Goal: Information Seeking & Learning: Learn about a topic

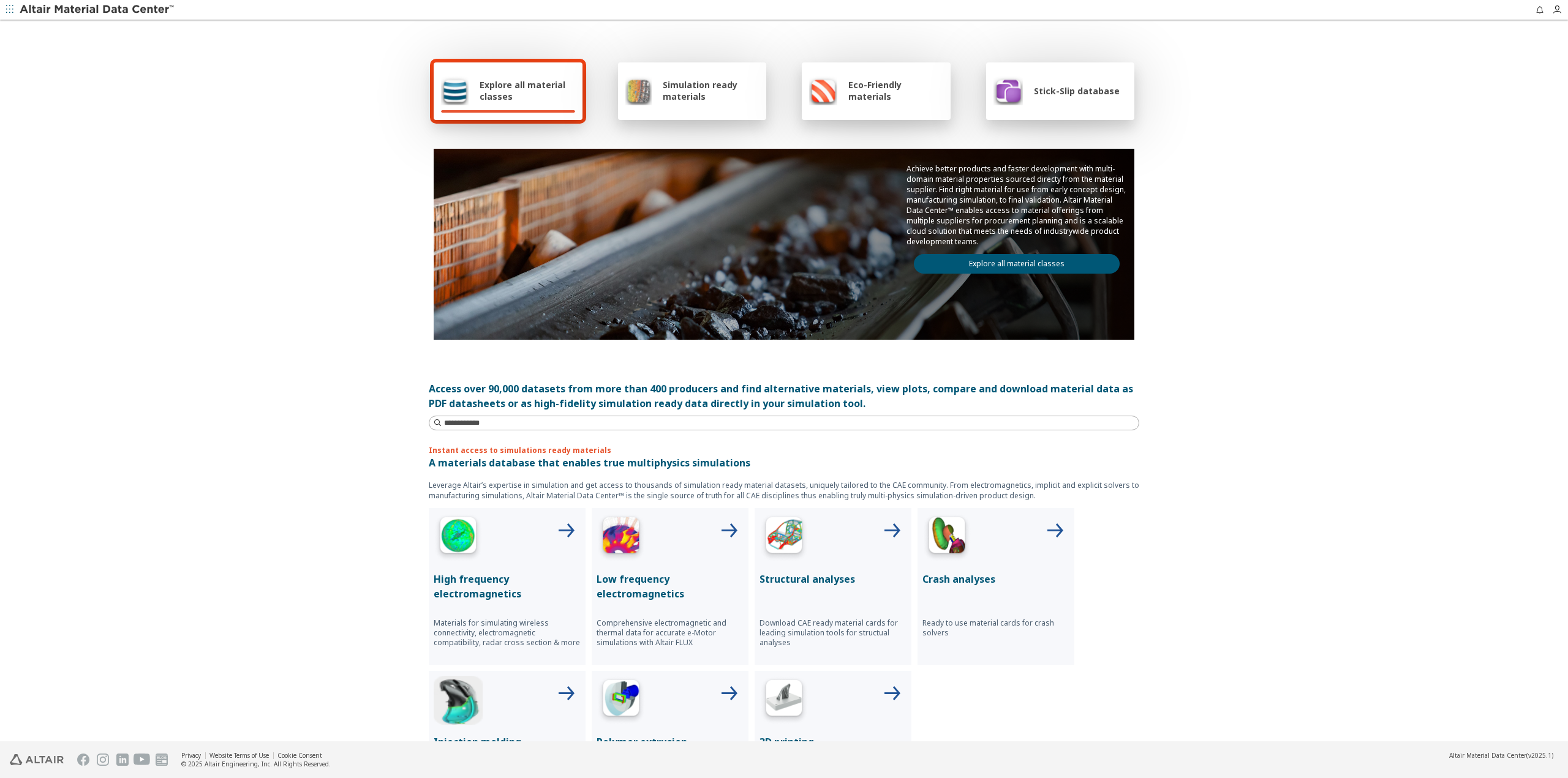
click at [689, 89] on span "Simulation ready materials" at bounding box center [711, 91] width 96 height 23
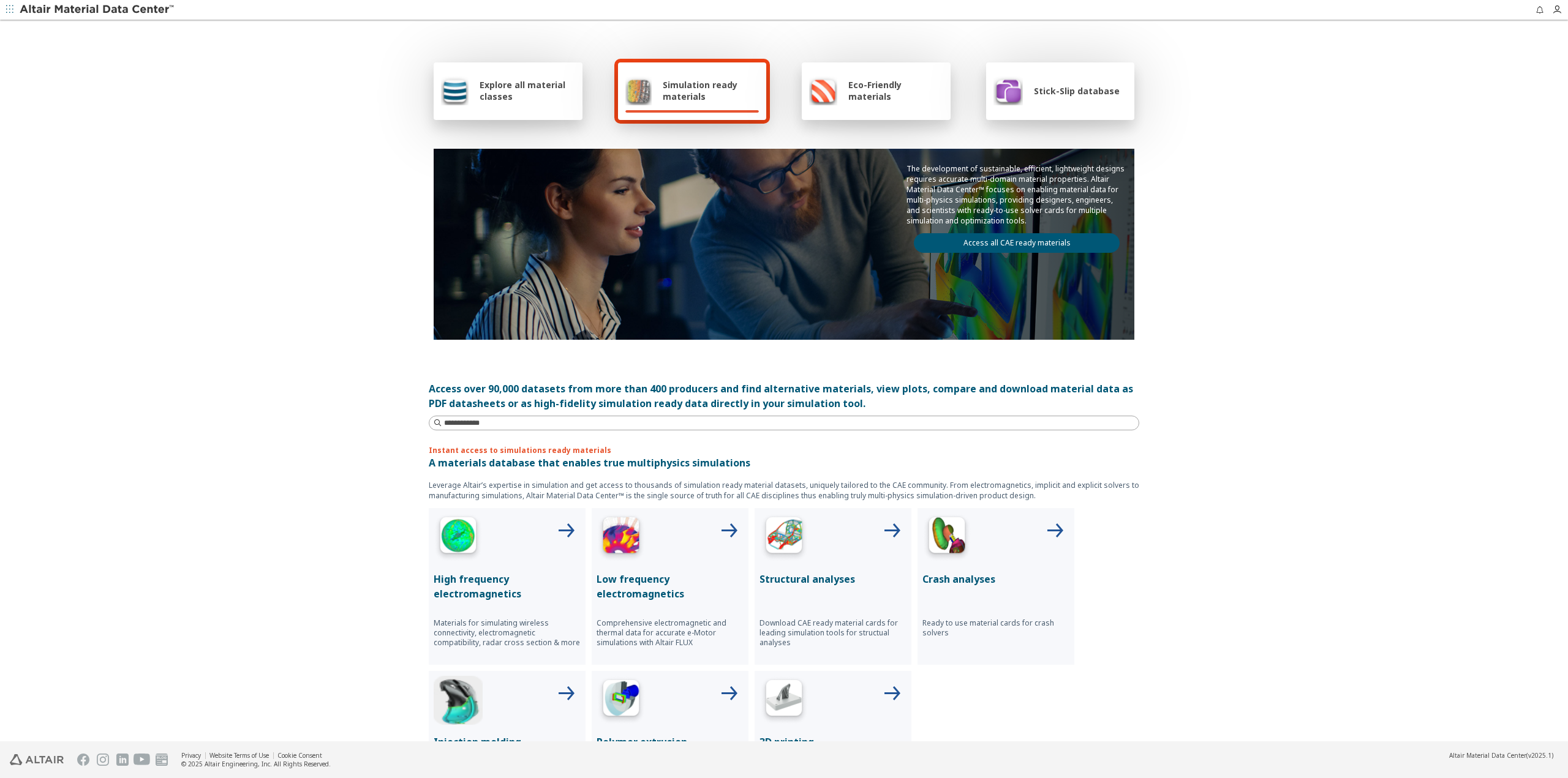
click at [490, 87] on span "Explore all material classes" at bounding box center [527, 91] width 95 height 23
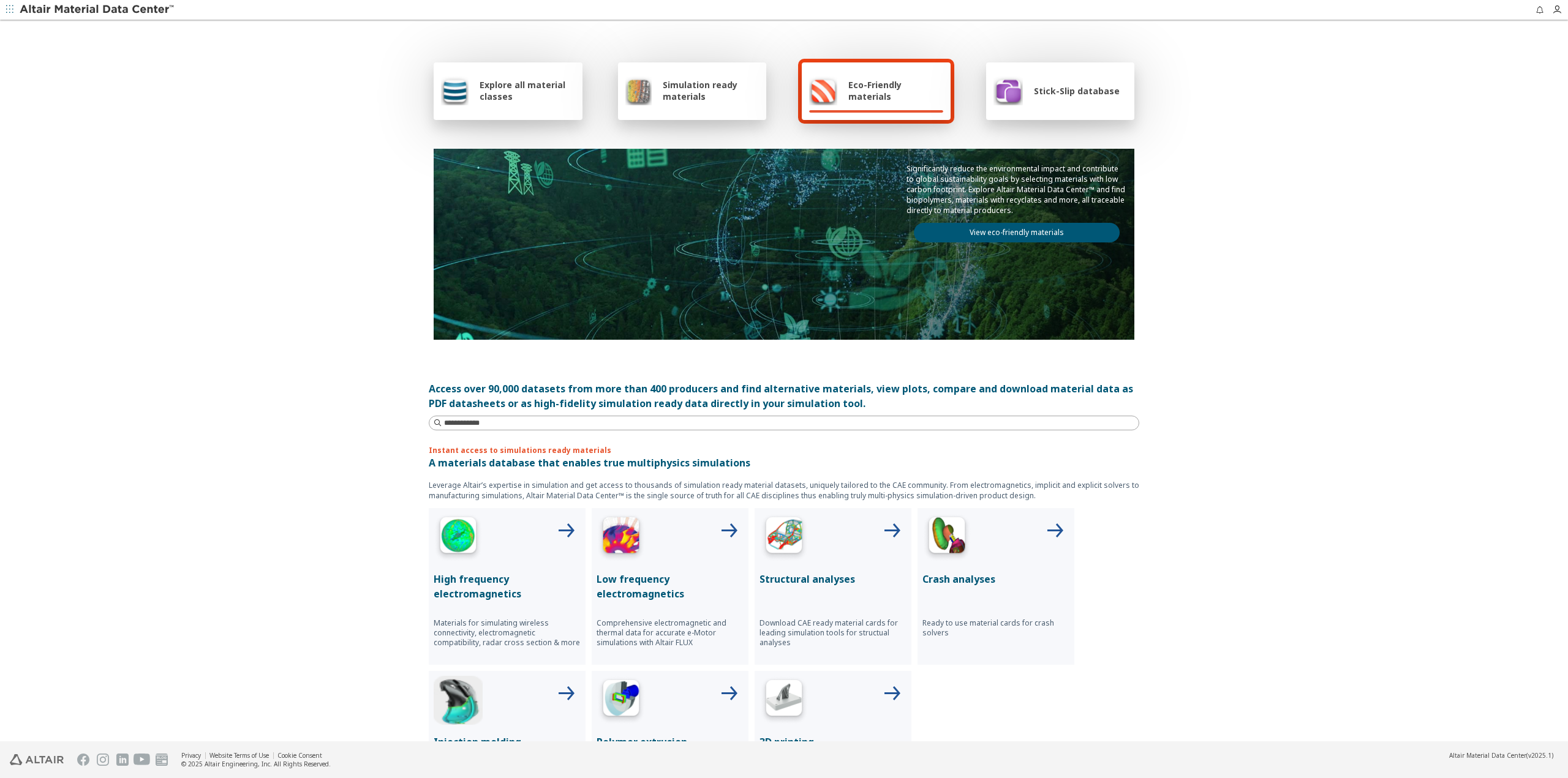
click at [995, 233] on link "View eco-friendly materials" at bounding box center [1017, 233] width 206 height 20
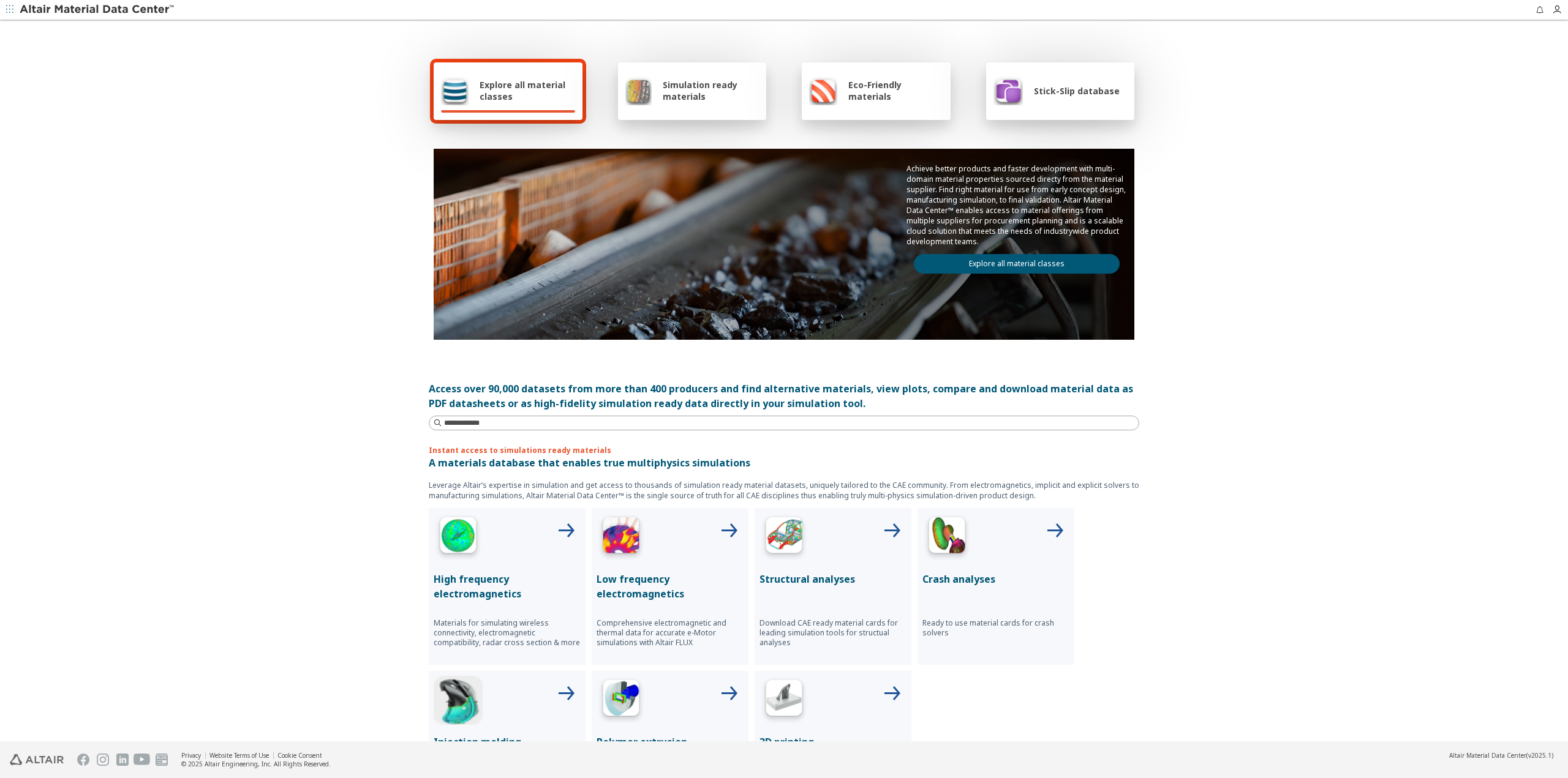
click at [967, 258] on link "Explore all material classes" at bounding box center [1017, 263] width 206 height 20
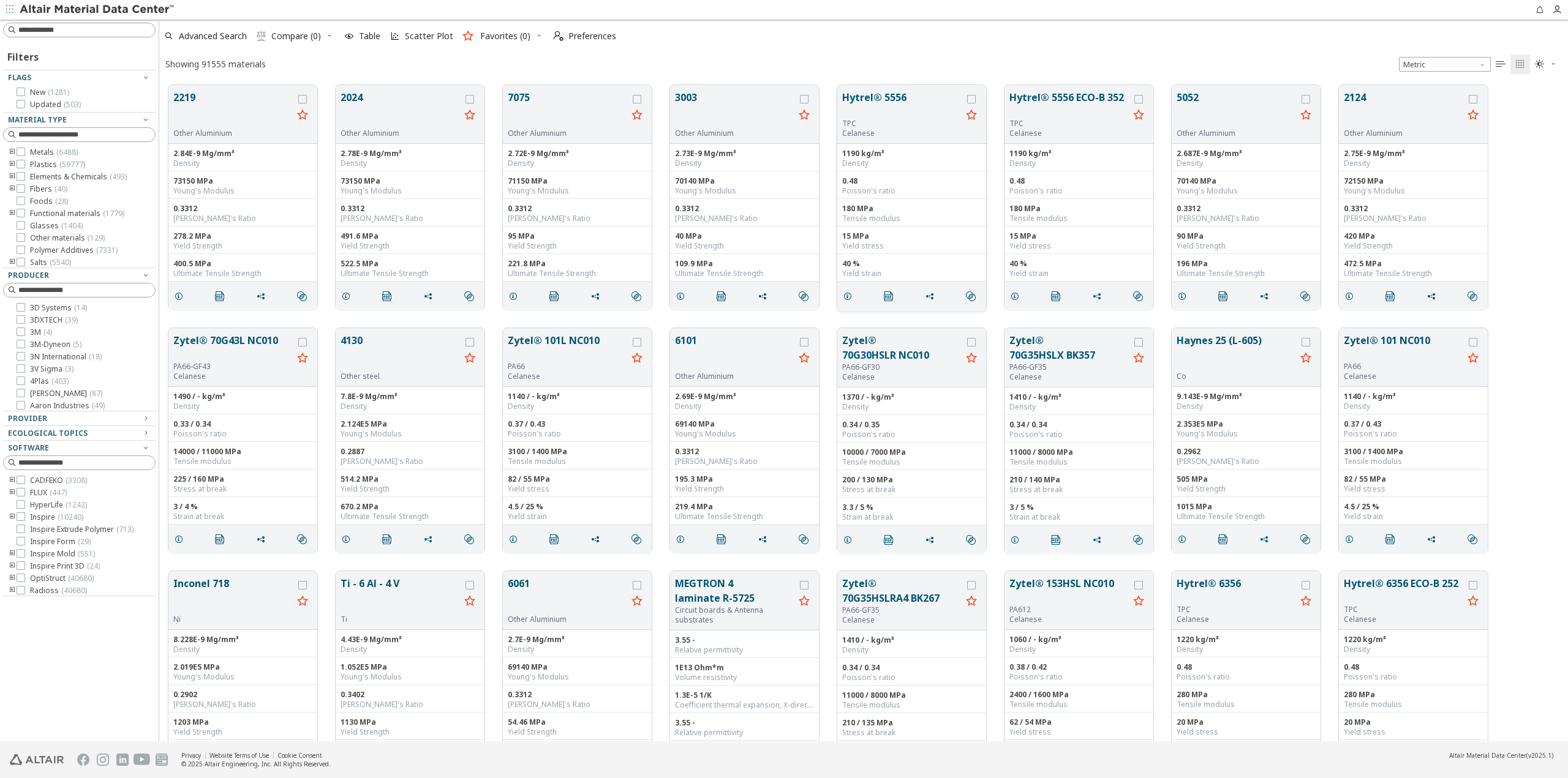
scroll to position [656, 1398]
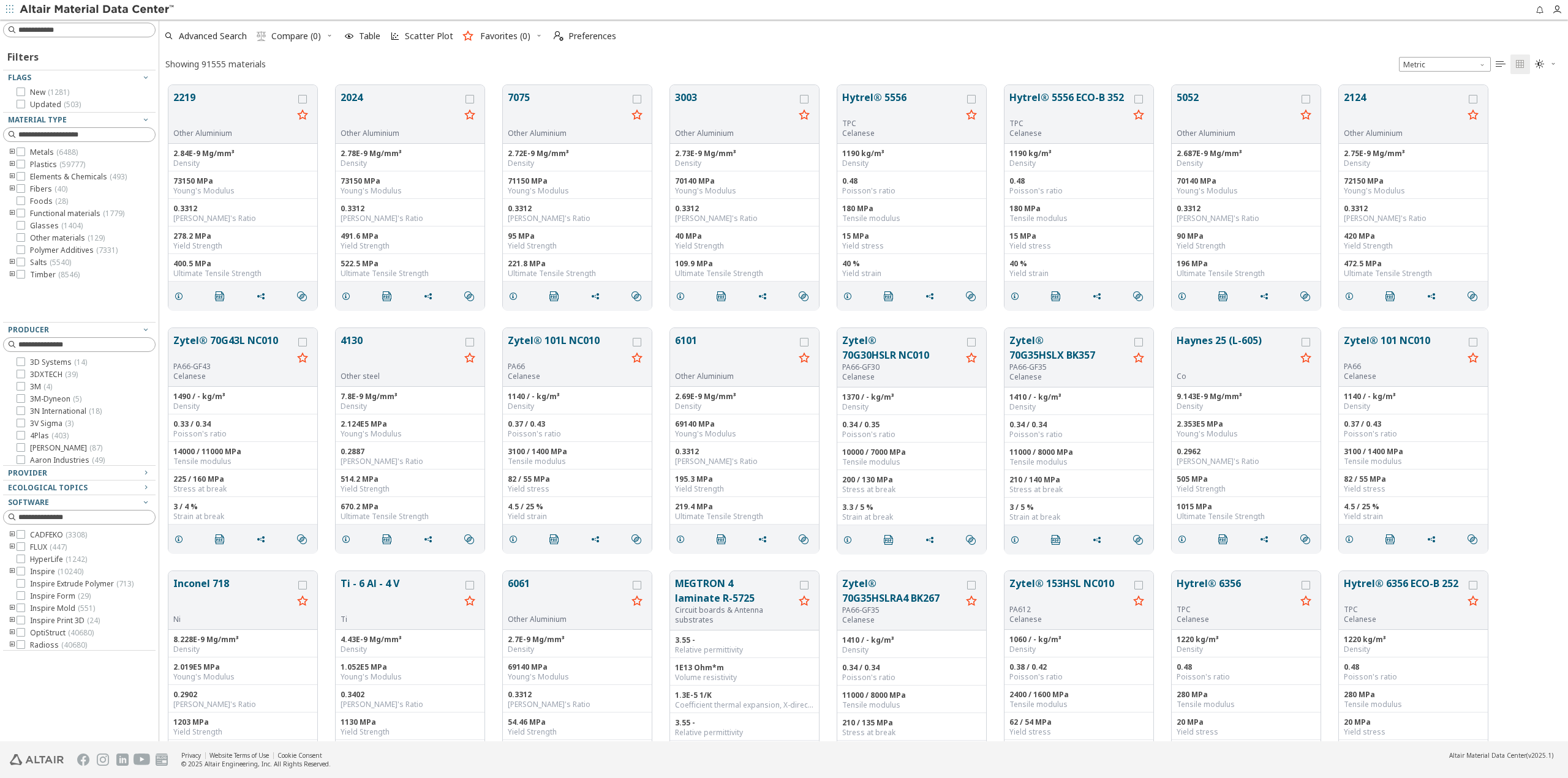
drag, startPoint x: 67, startPoint y: 266, endPoint x: 57, endPoint y: 322, distance: 56.9
click at [57, 322] on div "Filters Flags New ( 1281 ) Updated ( 503 ) Material Type Metals ( 6488 ) Plasti…" at bounding box center [79, 346] width 153 height 611
click at [106, 134] on input at bounding box center [87, 134] width 137 height 12
click at [11, 178] on icon "toogle group" at bounding box center [12, 176] width 9 height 10
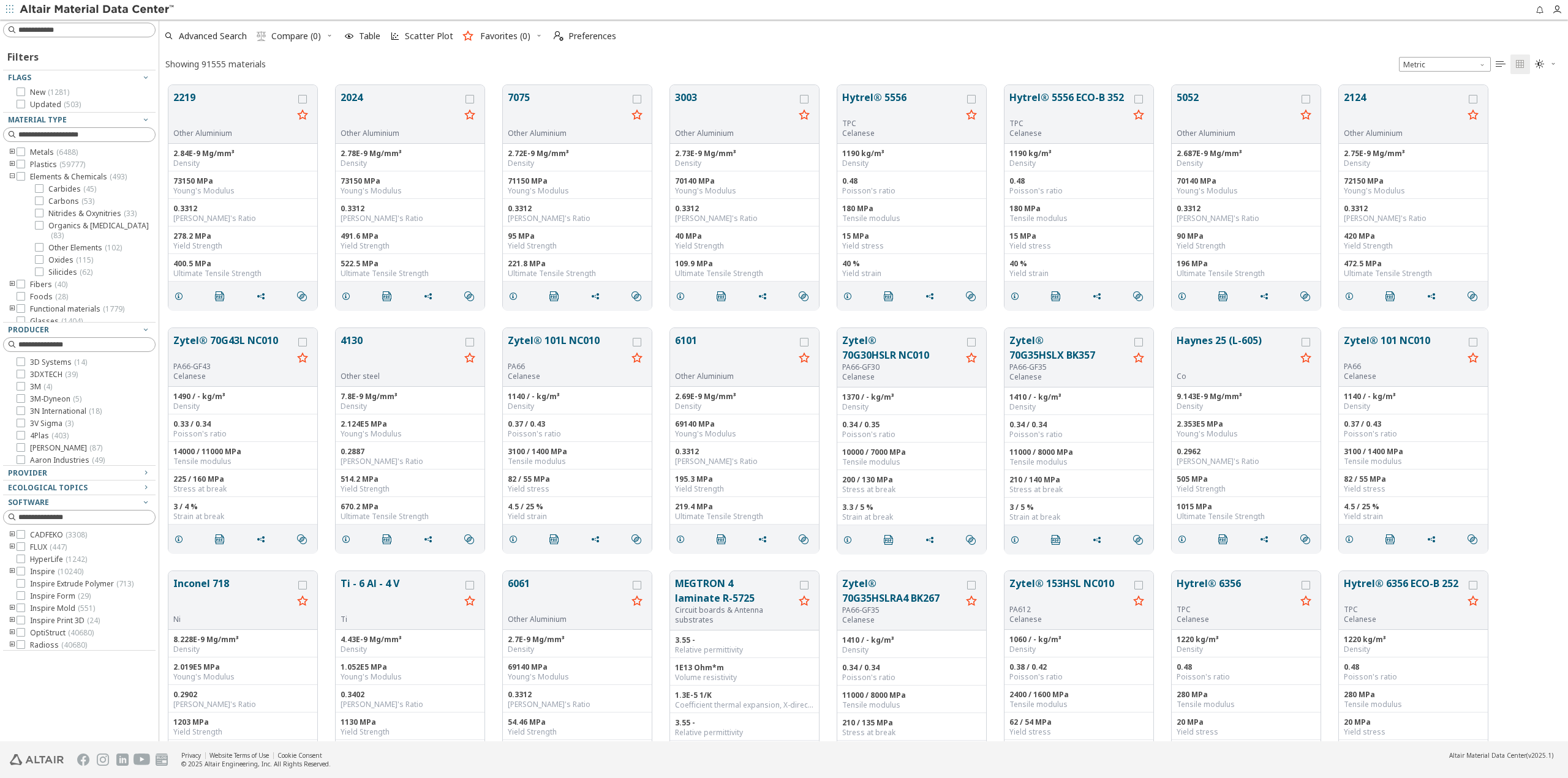
click at [11, 178] on icon "toogle group" at bounding box center [12, 176] width 9 height 10
click at [10, 164] on icon "toogle group" at bounding box center [12, 164] width 9 height 10
click at [9, 148] on icon "toogle group" at bounding box center [12, 152] width 9 height 10
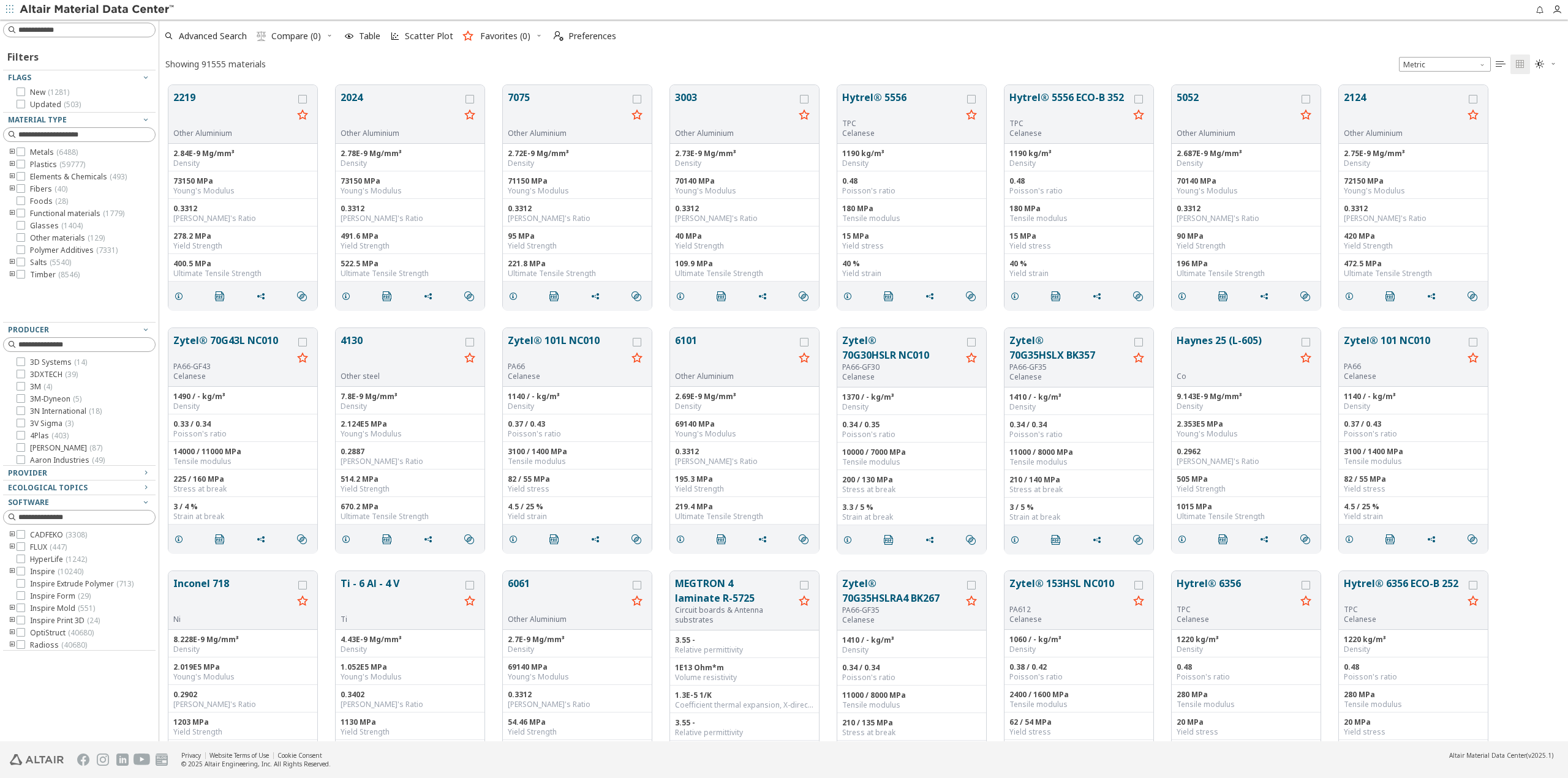
click at [10, 216] on icon "toogle group" at bounding box center [12, 213] width 9 height 10
click at [9, 212] on icon "toogle group" at bounding box center [12, 213] width 9 height 10
click at [10, 212] on icon "toogle group" at bounding box center [12, 213] width 9 height 10
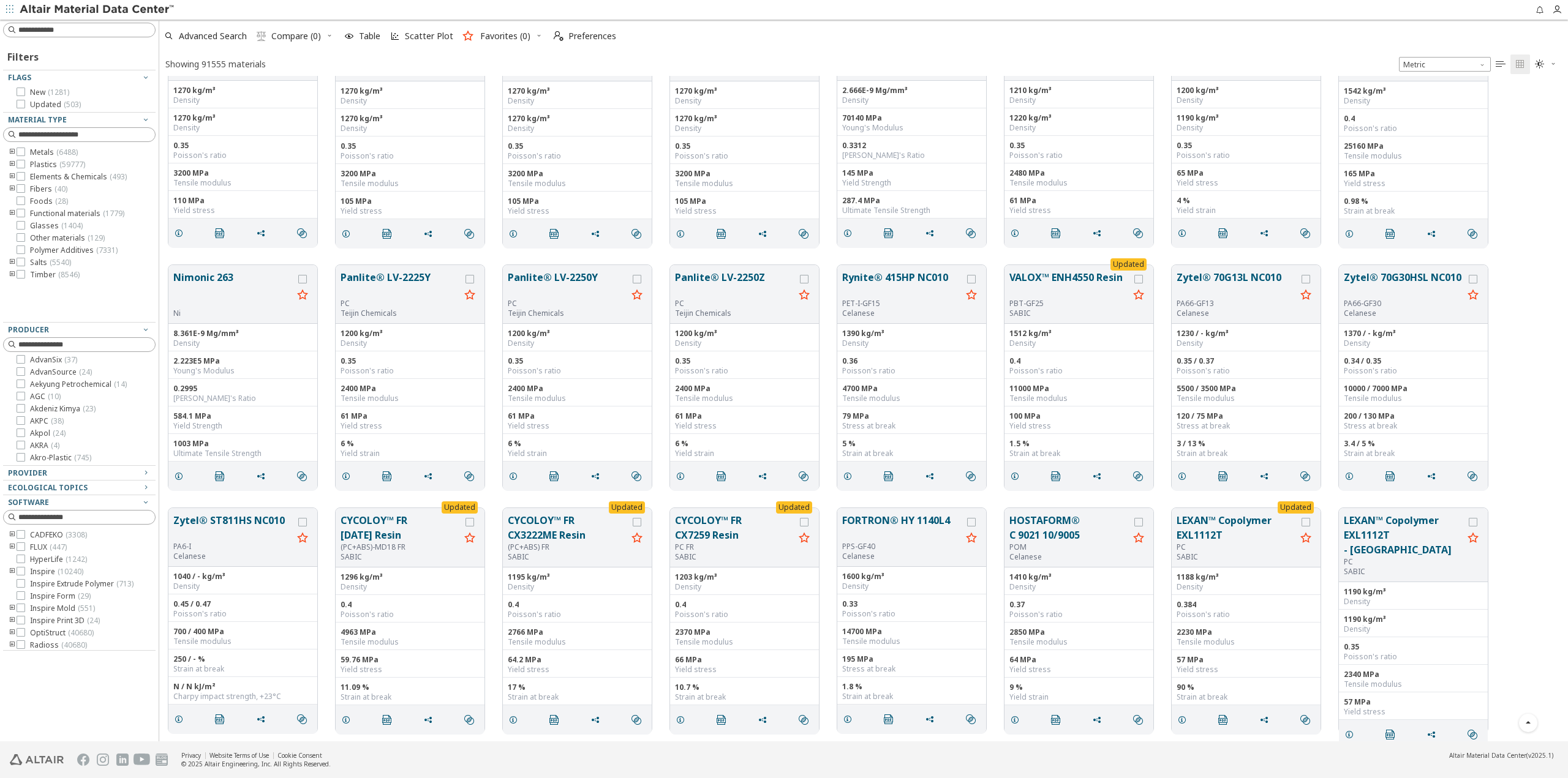
scroll to position [306, 0]
click at [10, 214] on icon "toogle group" at bounding box center [12, 213] width 9 height 10
click at [53, 135] on input at bounding box center [87, 134] width 137 height 12
type input "****"
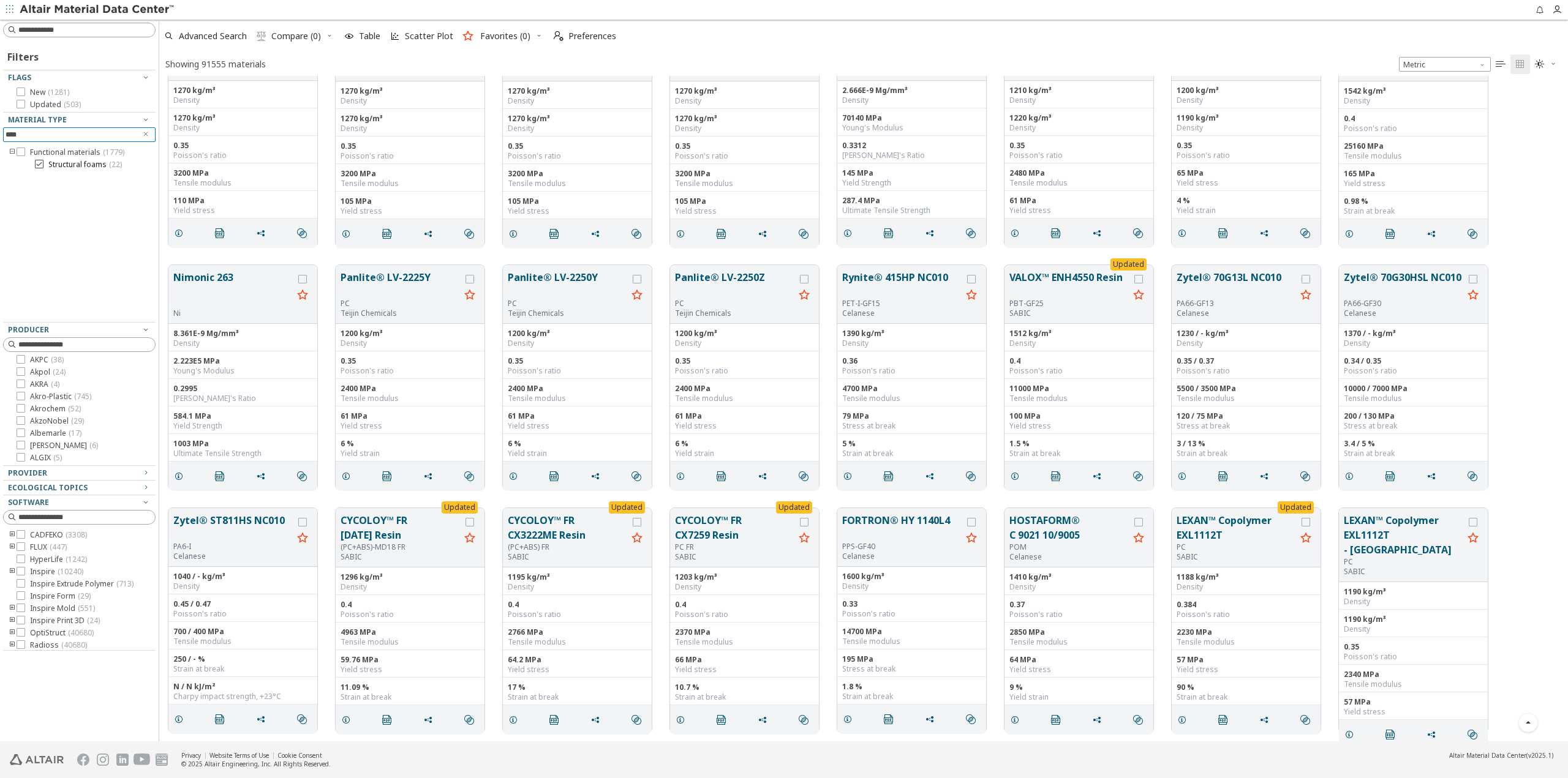
click at [39, 163] on icon at bounding box center [40, 164] width 9 height 9
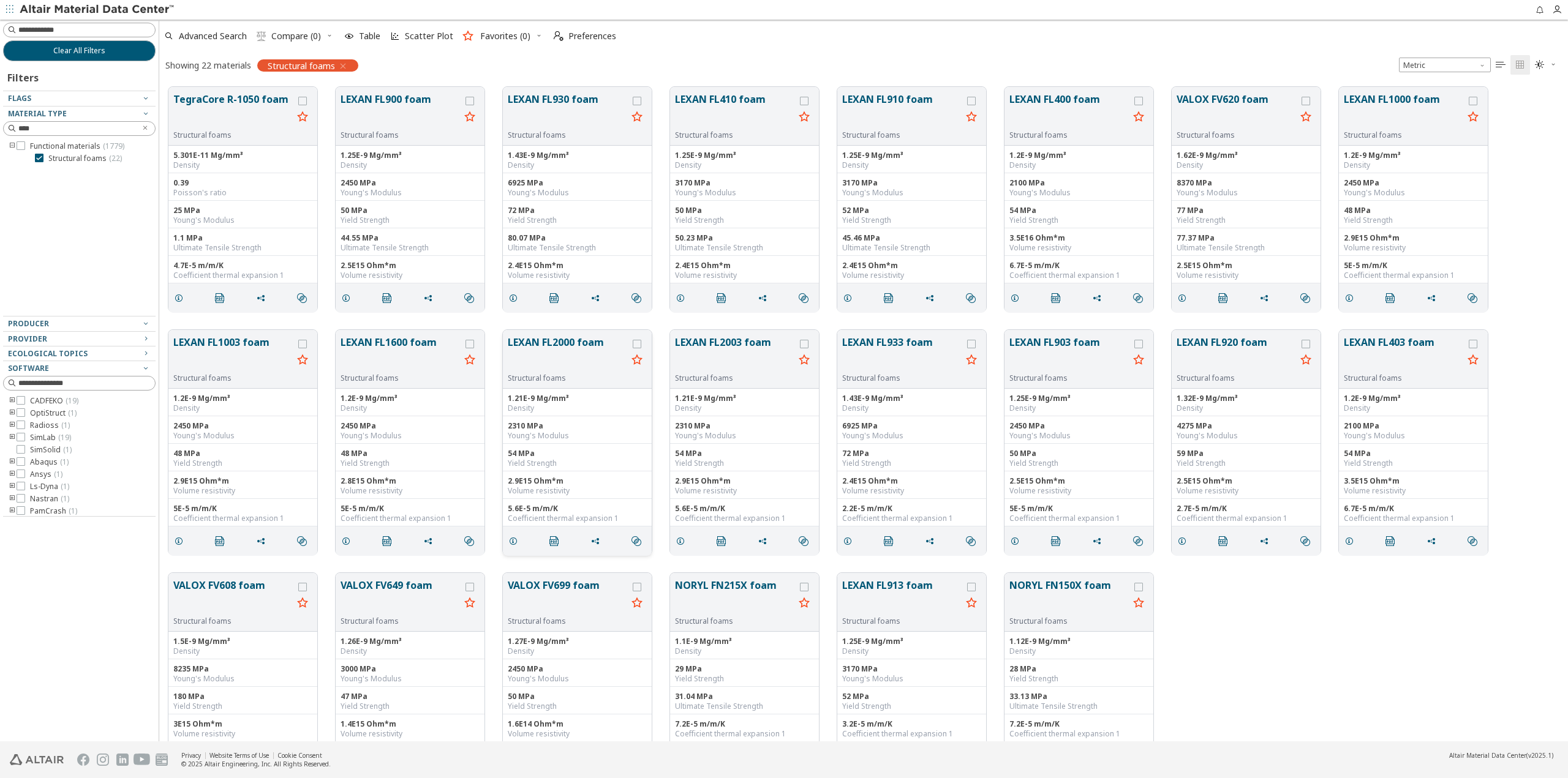
click at [569, 363] on button "LEXAN FL2000 foam" at bounding box center [567, 354] width 120 height 39
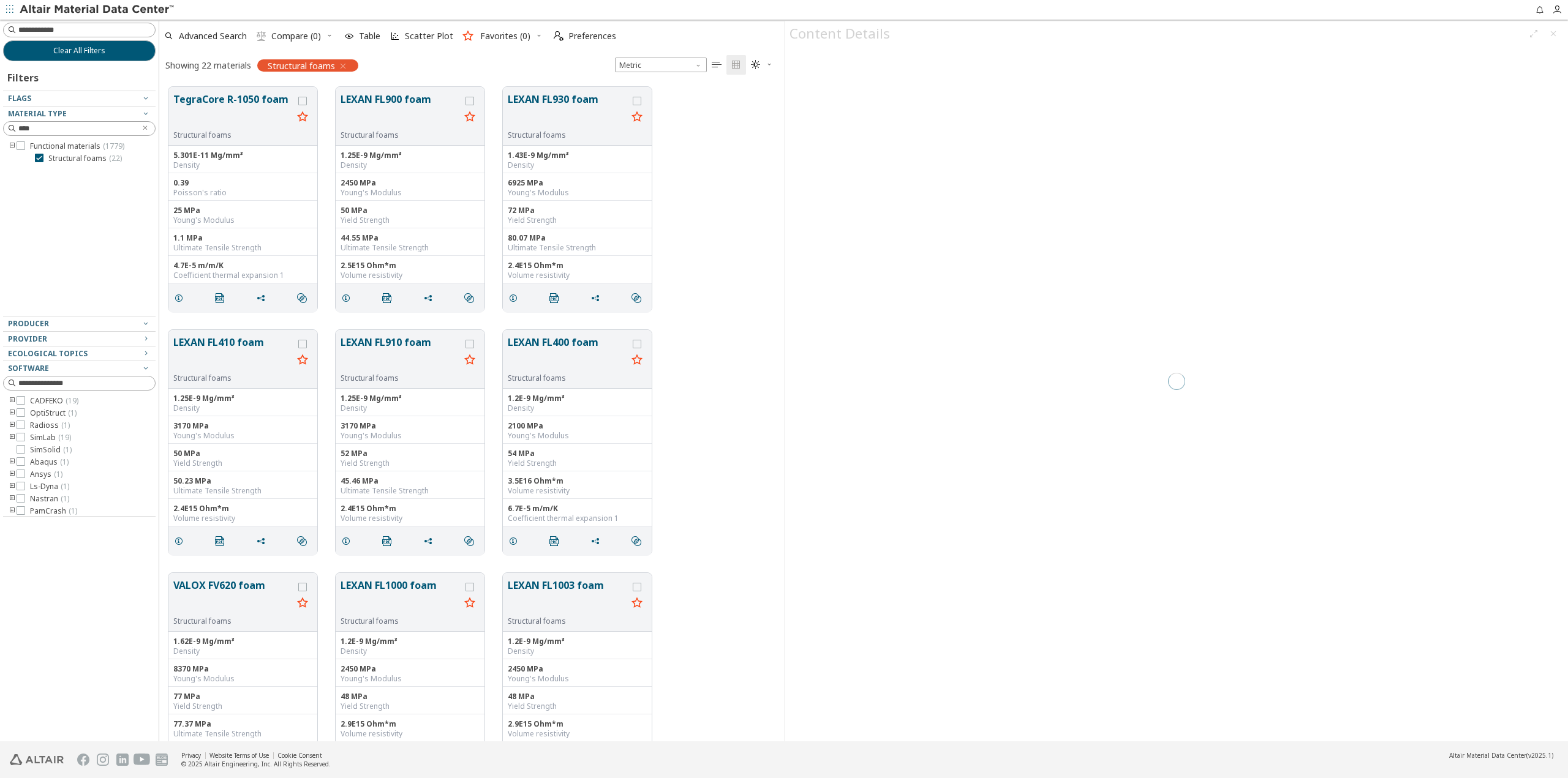
scroll to position [655, 615]
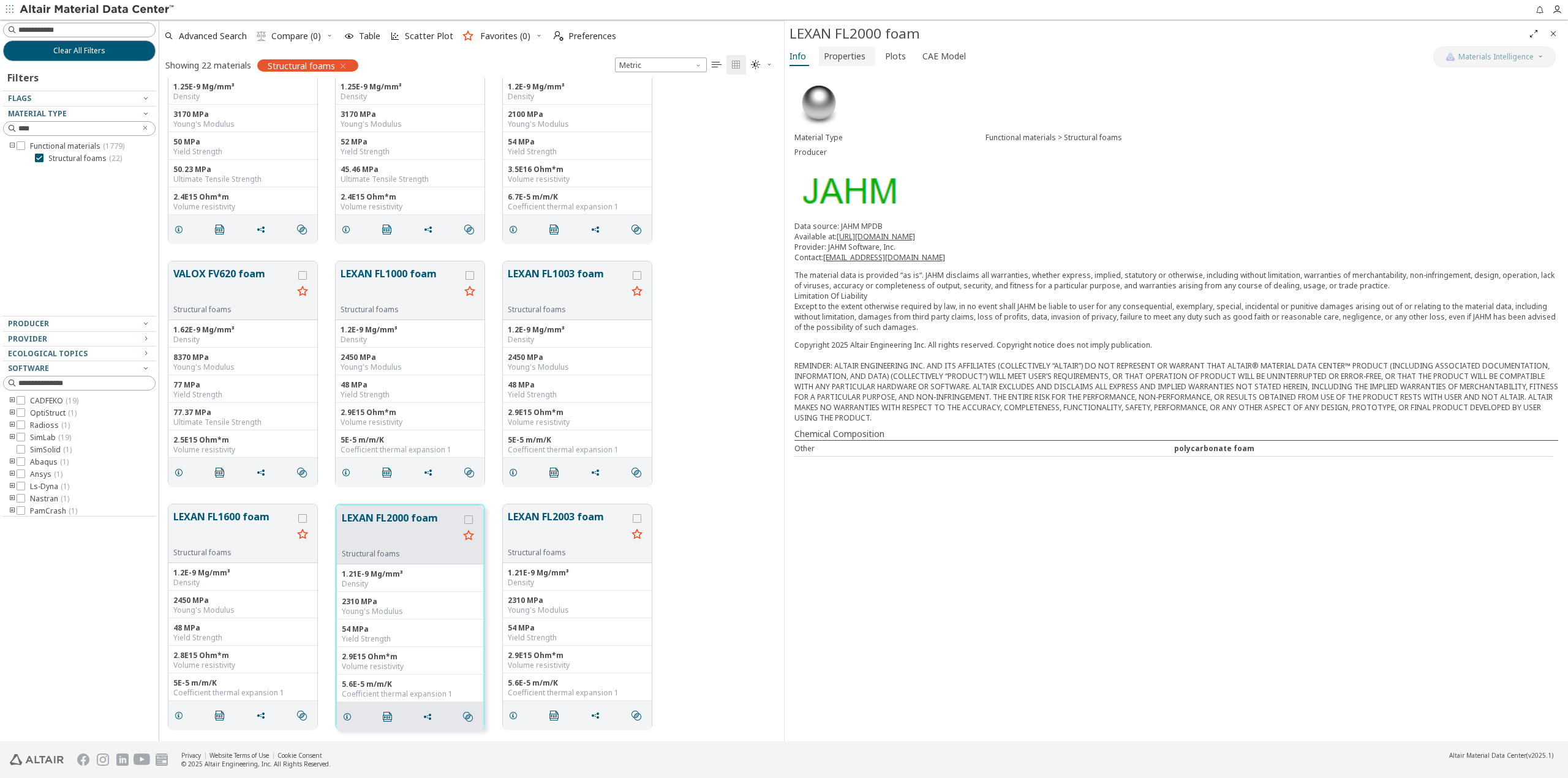
click at [843, 59] on span "Properties" at bounding box center [844, 56] width 42 height 20
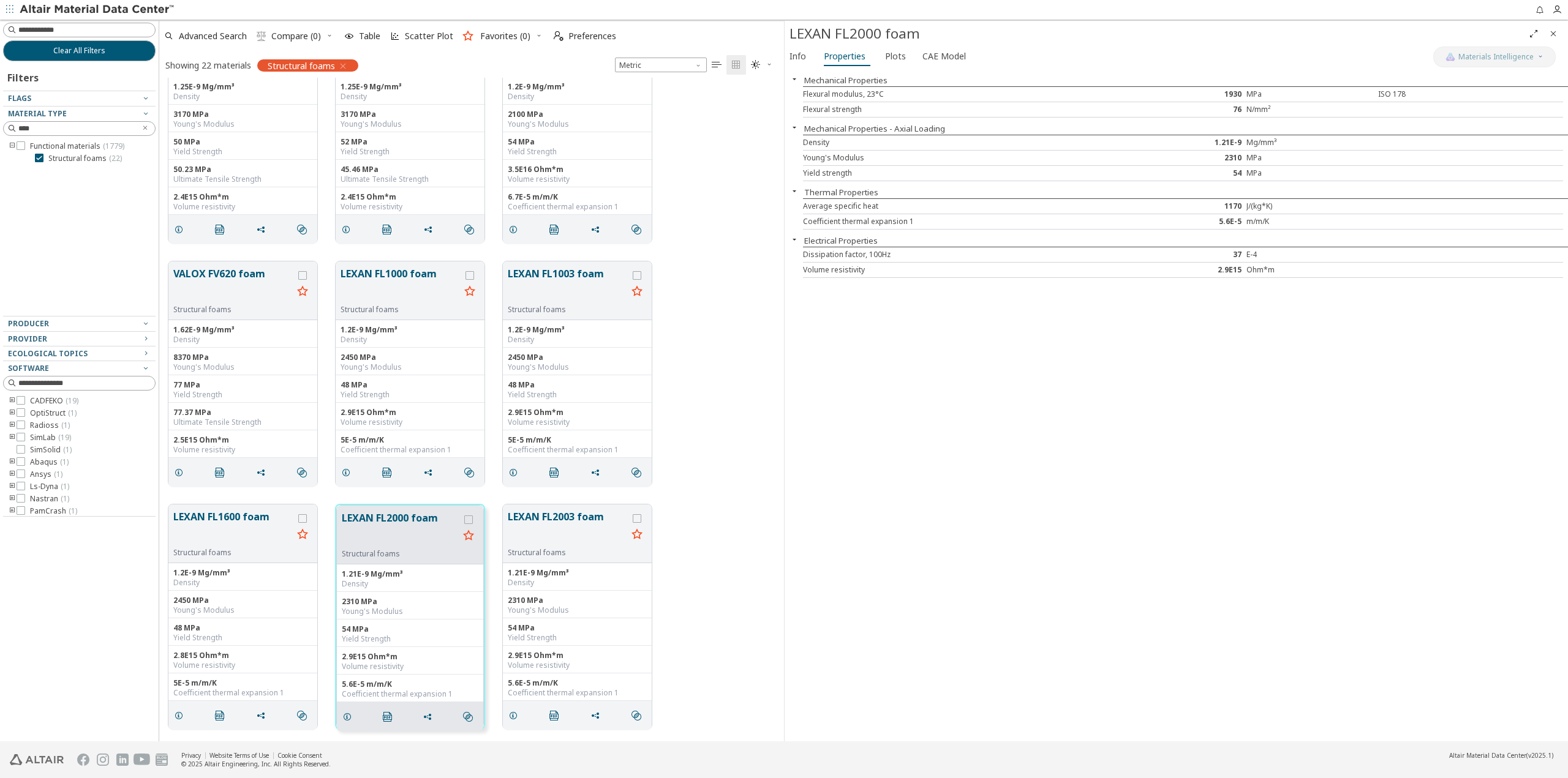
click at [881, 362] on div "Mechanical Properties Flexural modulus, 23°C 1930 MPa ISO 178 Flexural strength…" at bounding box center [1176, 405] width 783 height 672
click at [888, 57] on span "Plots" at bounding box center [896, 56] width 21 height 20
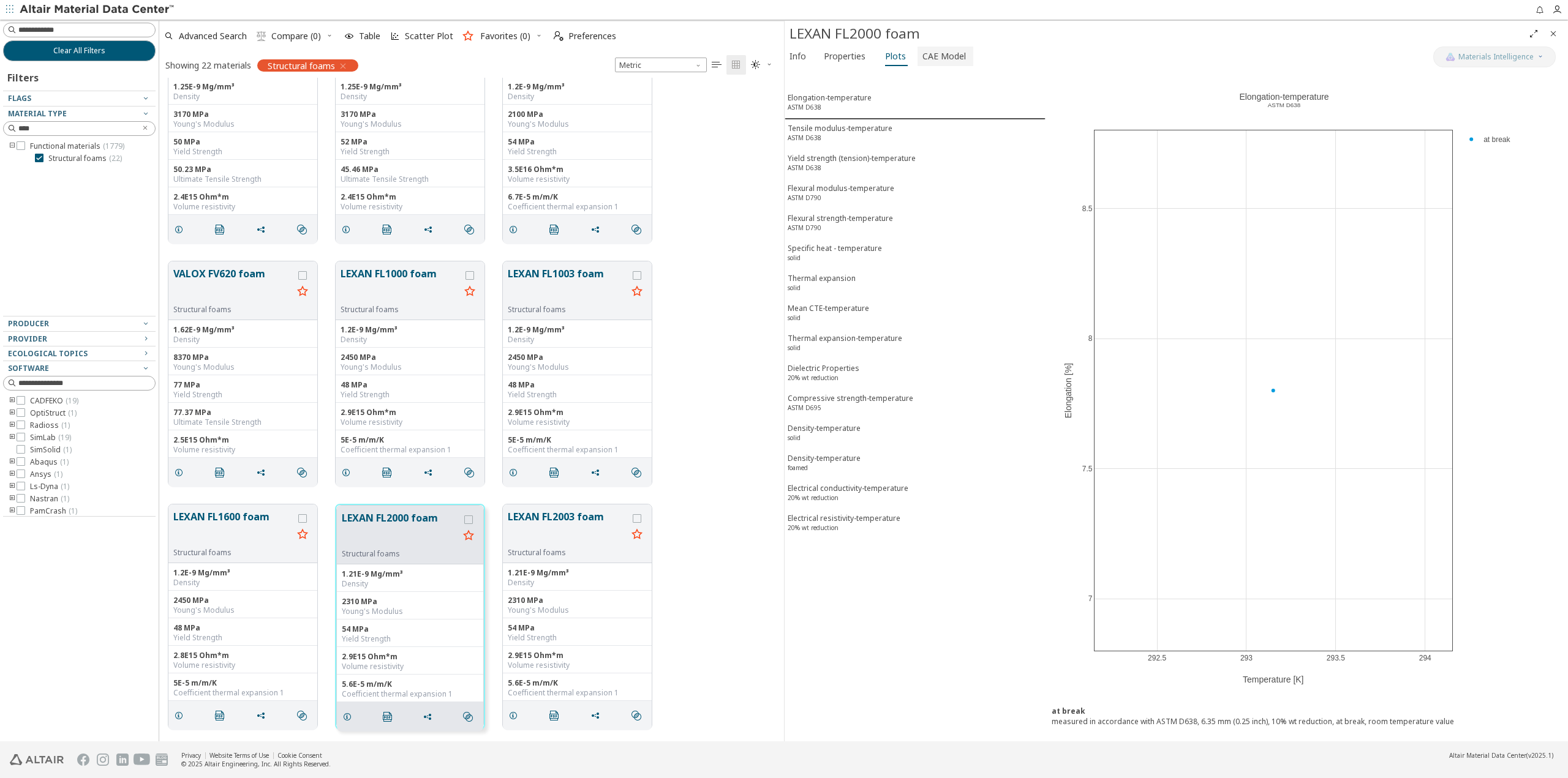
click at [940, 56] on span "CAE Model" at bounding box center [943, 56] width 43 height 20
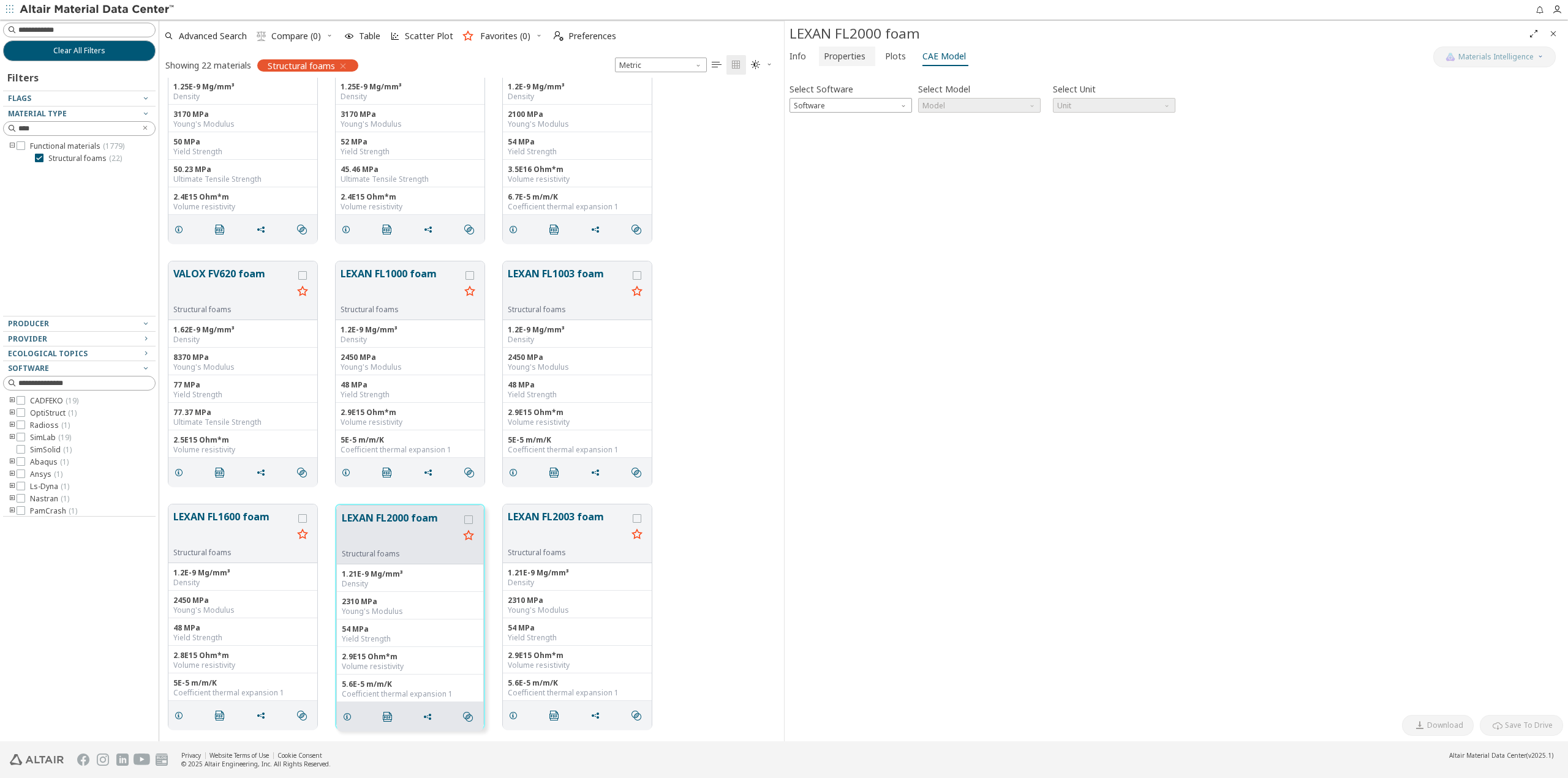
click at [848, 57] on span "Properties" at bounding box center [844, 56] width 42 height 20
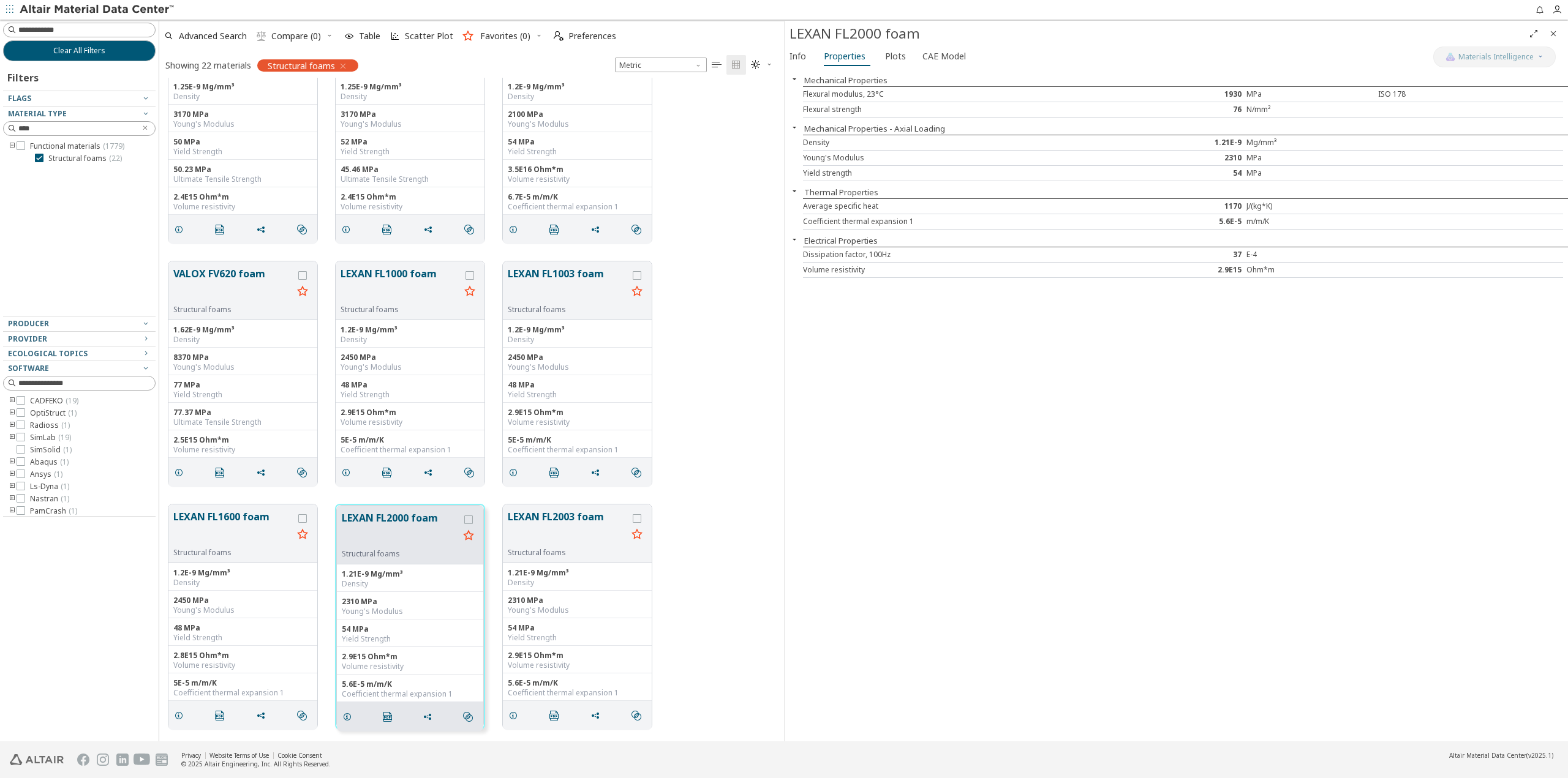
scroll to position [0, 0]
click at [60, 584] on div "Clear All Filters Filters Flags Material Type **** Functional materials ( 1779 …" at bounding box center [79, 381] width 159 height 722
click at [83, 229] on div "Material Type **** Functional materials ( 1779 ) Structural foams ( 22 )" at bounding box center [79, 211] width 153 height 210
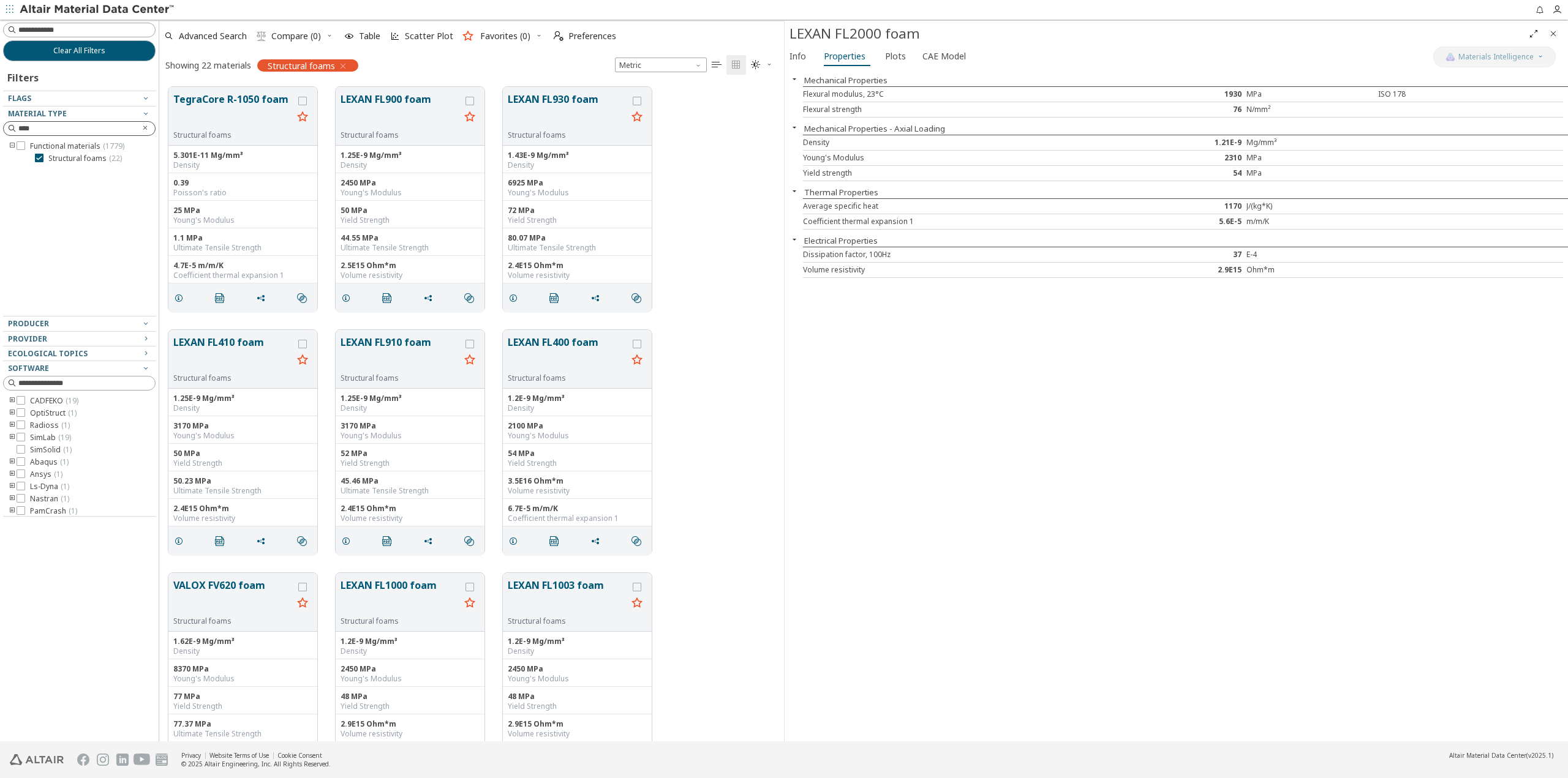
click at [146, 131] on icon "Clear text" at bounding box center [145, 128] width 7 height 7
click at [146, 97] on icon "button" at bounding box center [145, 98] width 10 height 10
click at [146, 98] on icon "button" at bounding box center [145, 98] width 10 height 10
click at [146, 112] on icon "button" at bounding box center [145, 113] width 10 height 10
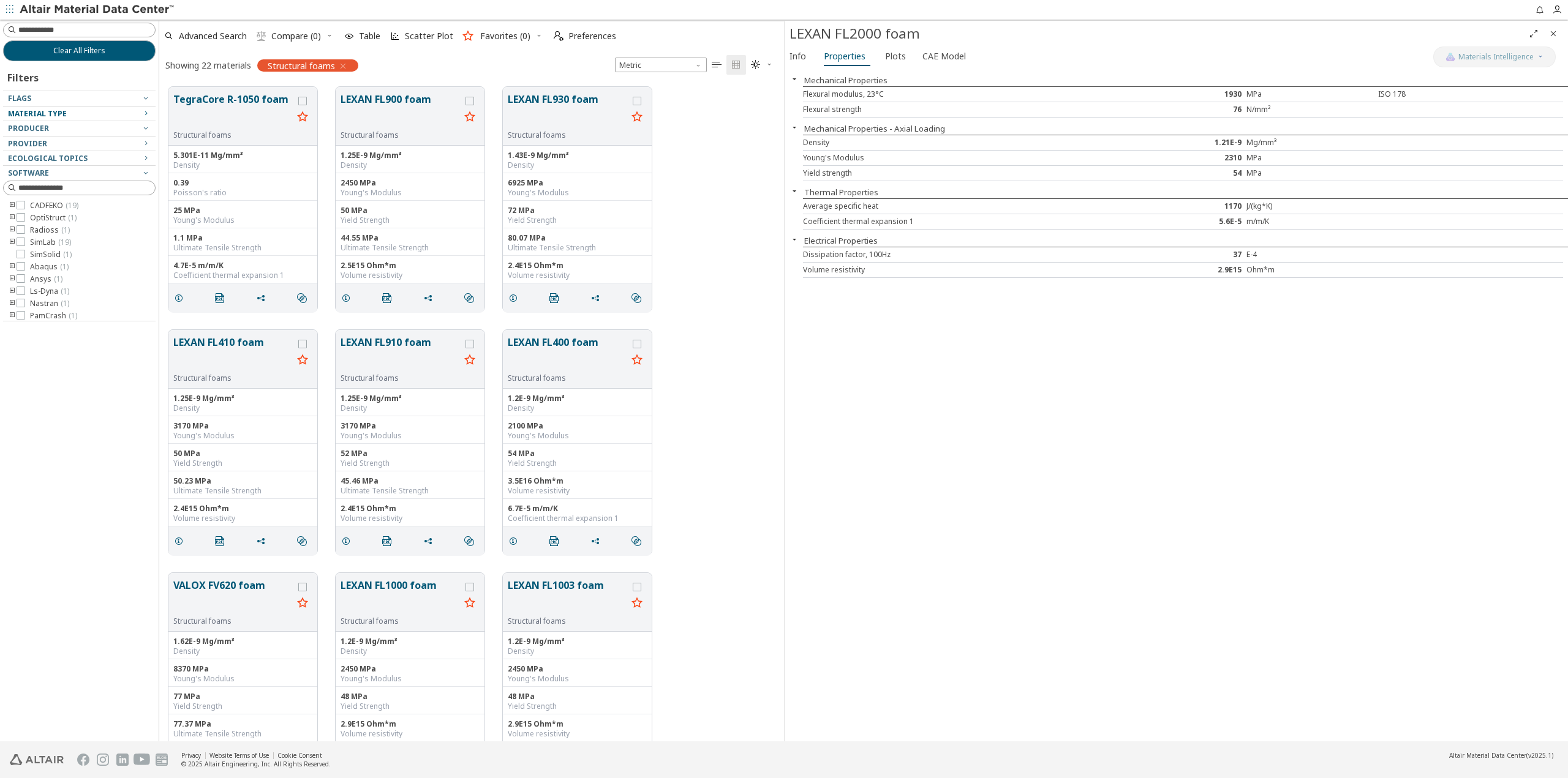
click at [146, 112] on icon "button" at bounding box center [145, 113] width 10 height 10
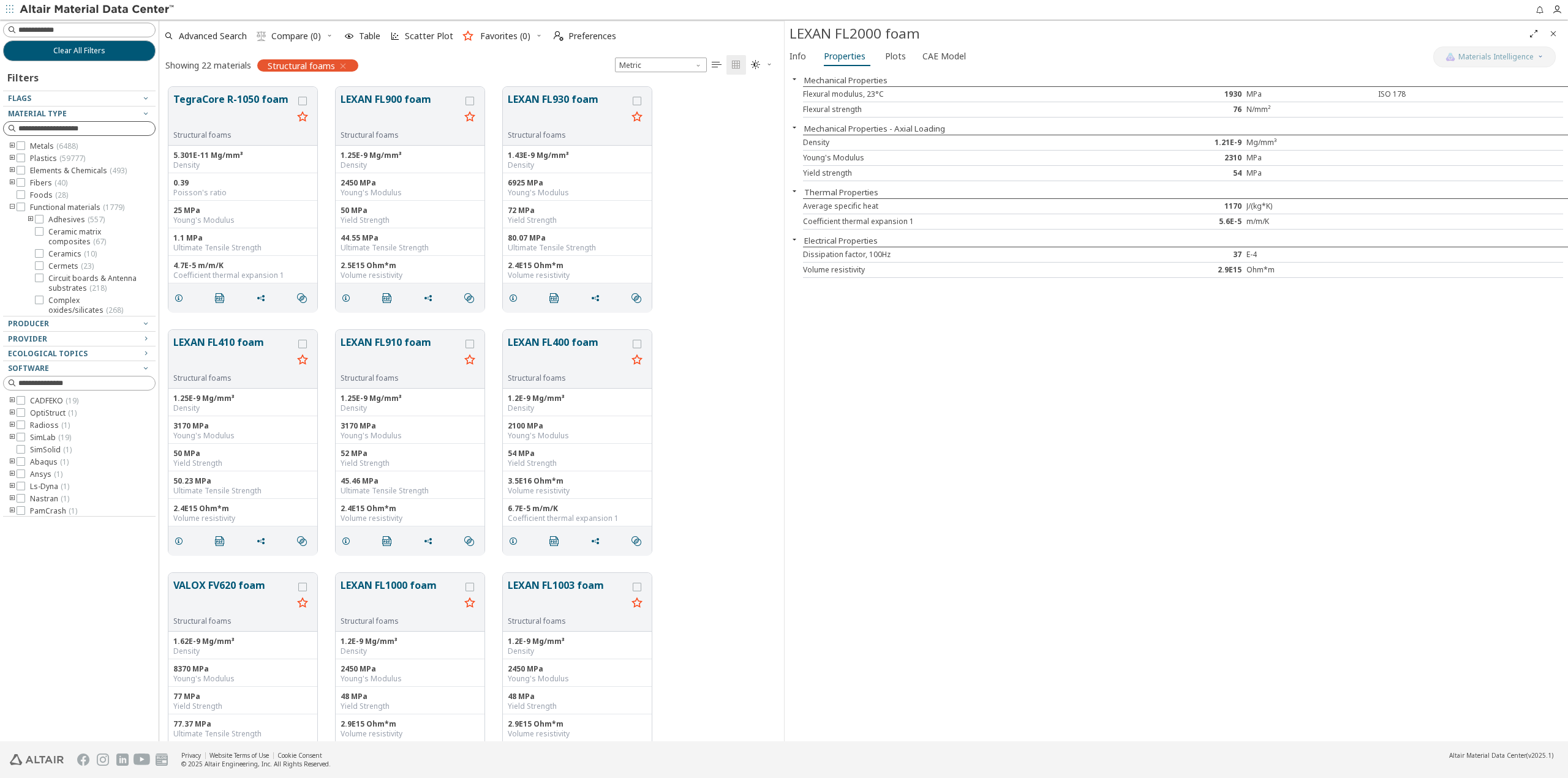
click at [11, 205] on icon "toogle group" at bounding box center [12, 207] width 9 height 10
click at [343, 65] on icon "button" at bounding box center [343, 65] width 10 height 10
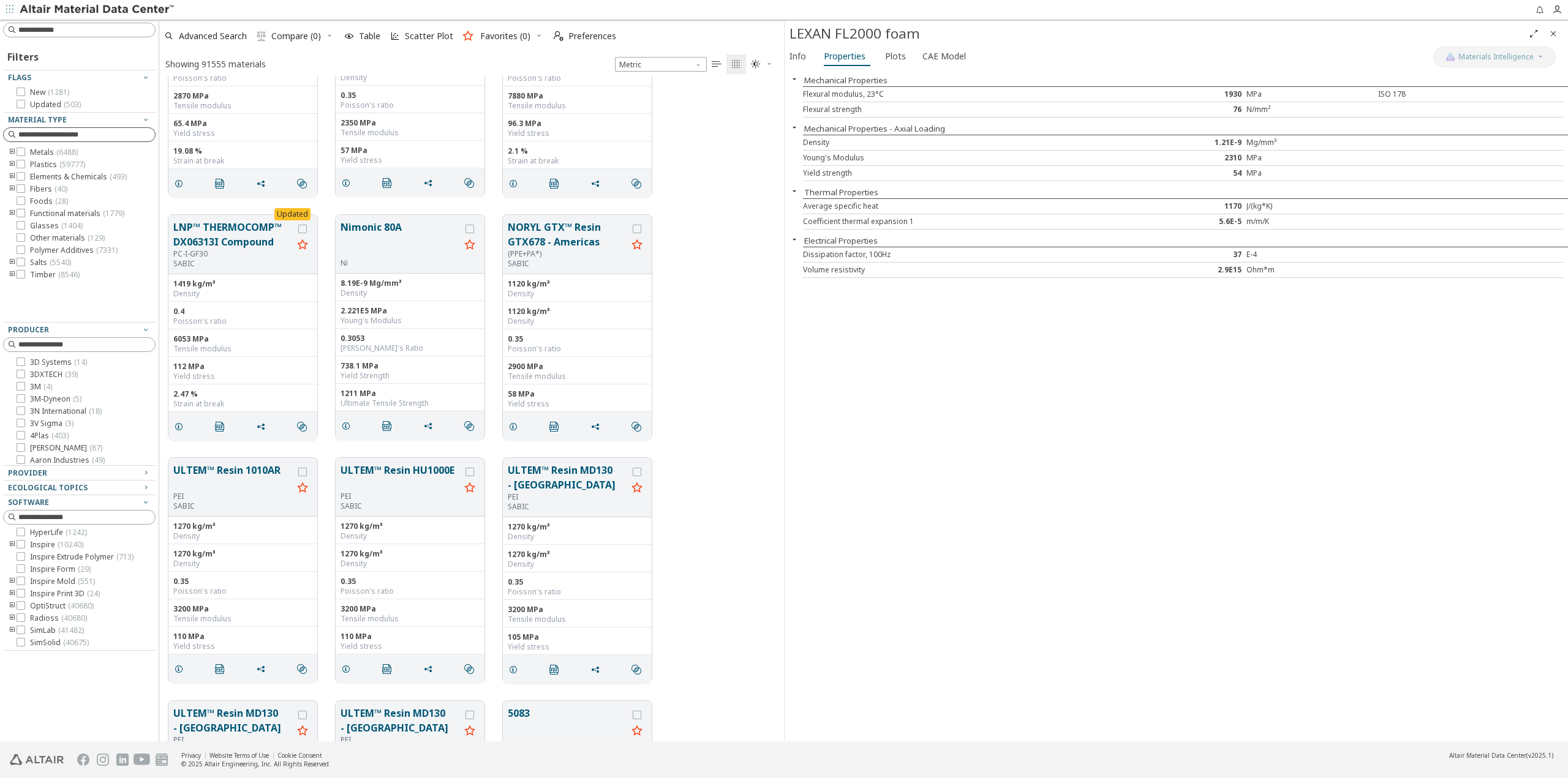
scroll to position [29, 0]
click at [7, 615] on div "Radioss ( 40680 )" at bounding box center [79, 616] width 153 height 10
click at [9, 616] on icon "toogle group" at bounding box center [12, 616] width 9 height 10
click at [10, 614] on icon "toogle group" at bounding box center [12, 616] width 9 height 10
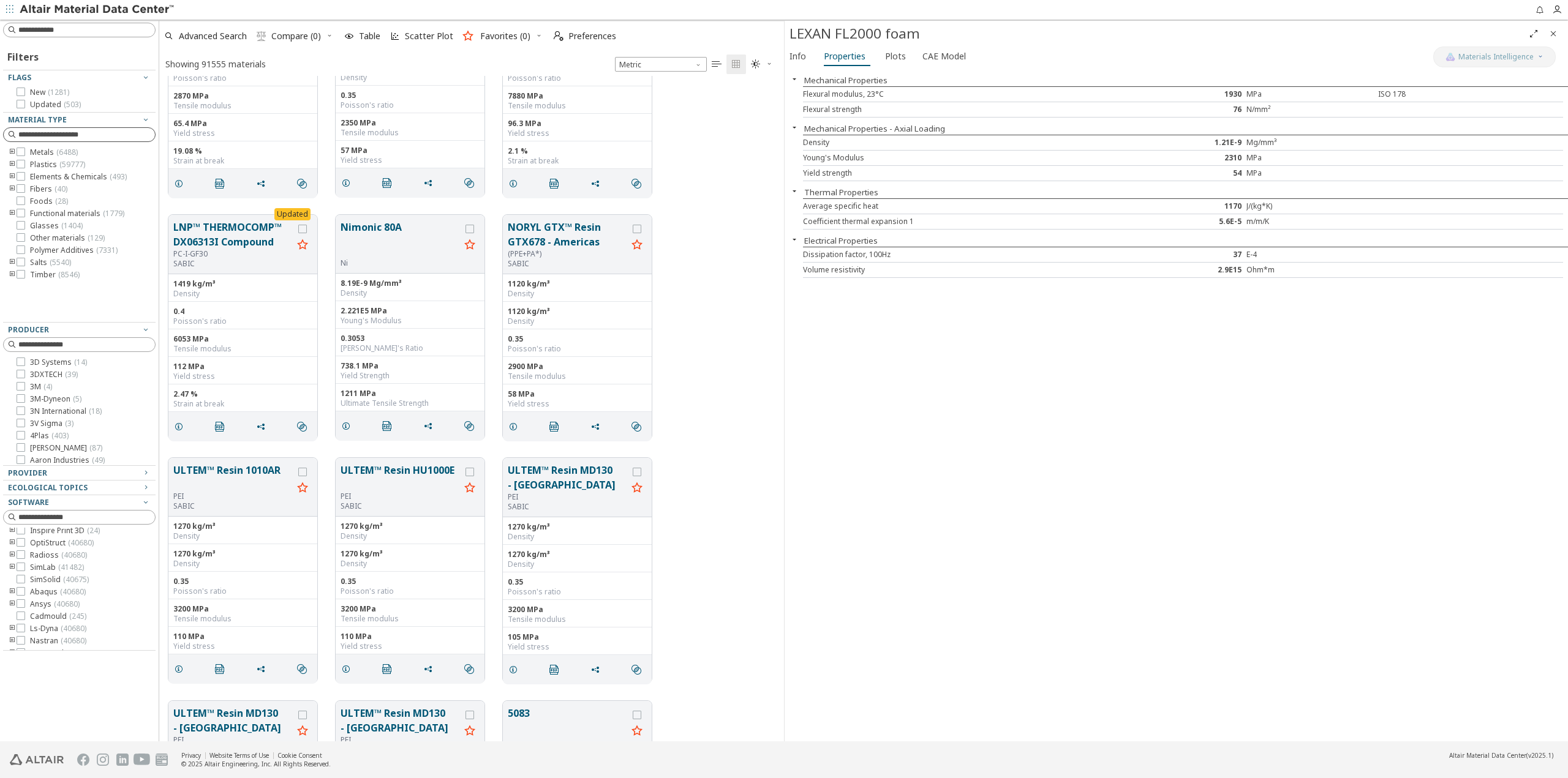
click at [13, 565] on icon "toogle group" at bounding box center [12, 567] width 9 height 10
click at [10, 567] on icon "toogle group" at bounding box center [12, 567] width 9 height 10
click at [10, 547] on icon "toogle group" at bounding box center [12, 547] width 9 height 10
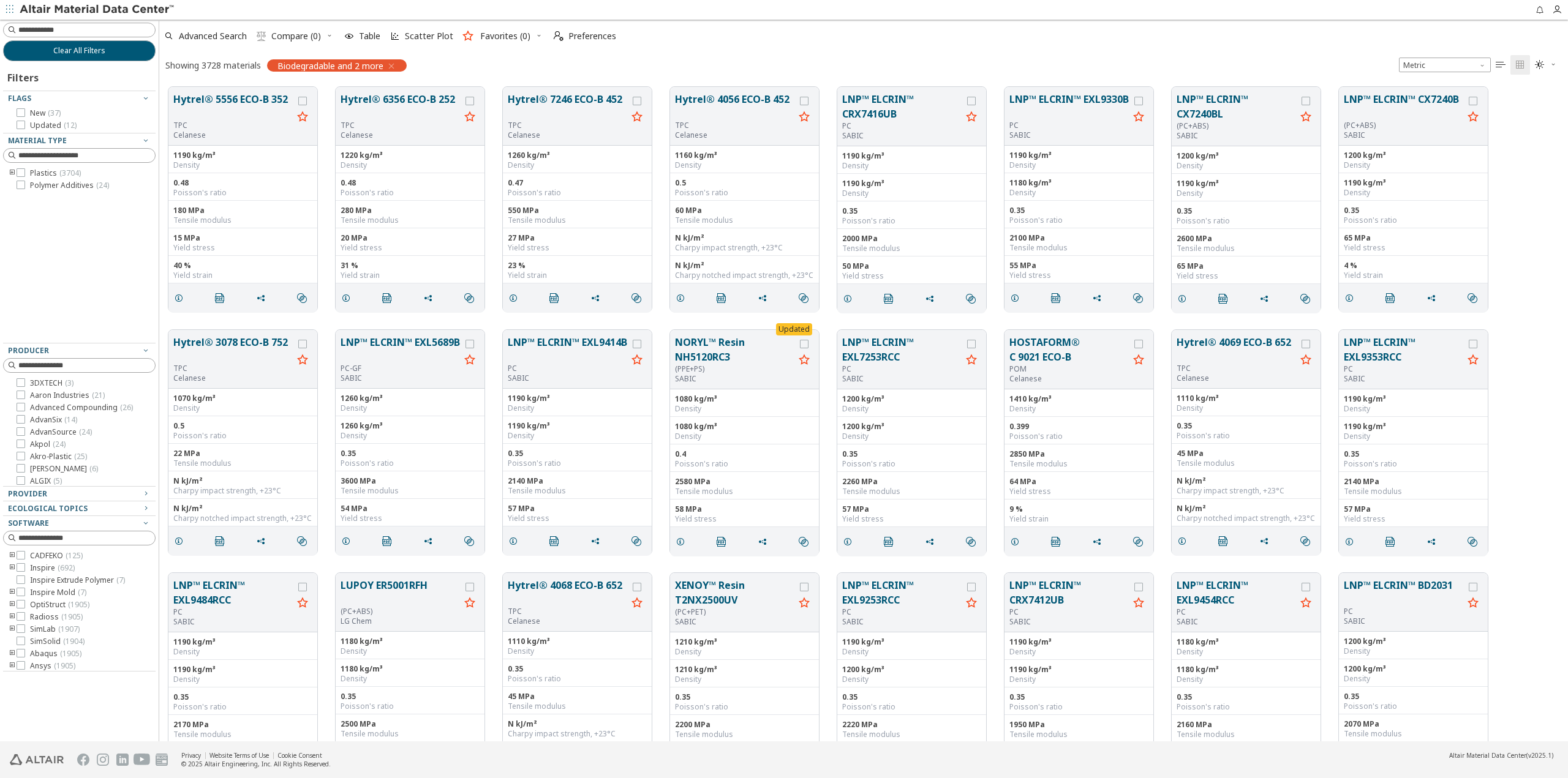
scroll to position [655, 1398]
click at [20, 186] on icon at bounding box center [21, 185] width 9 height 9
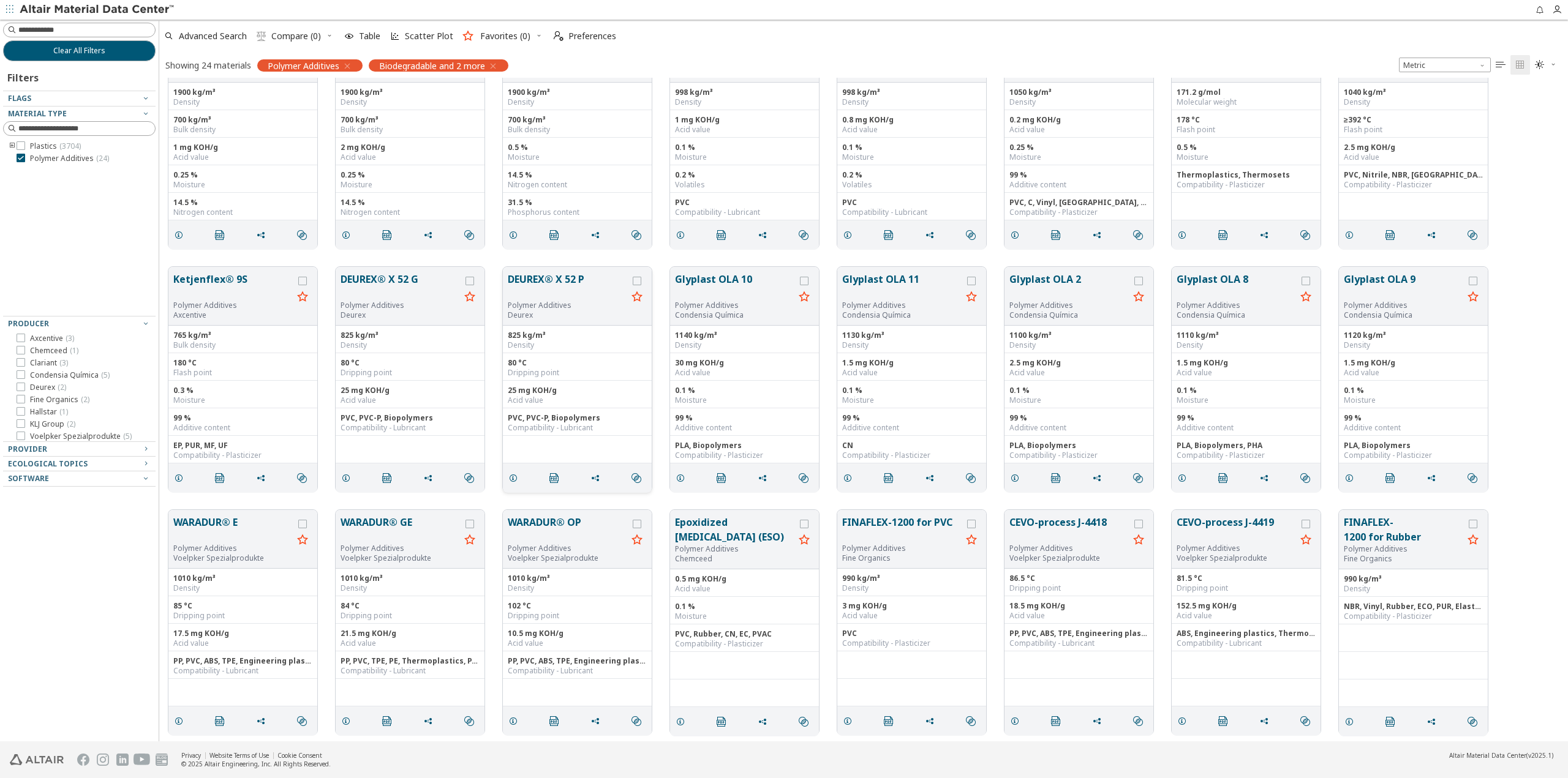
scroll to position [65, 0]
click at [896, 530] on button "FINAFLEX-1200 for PVC" at bounding box center [901, 527] width 120 height 29
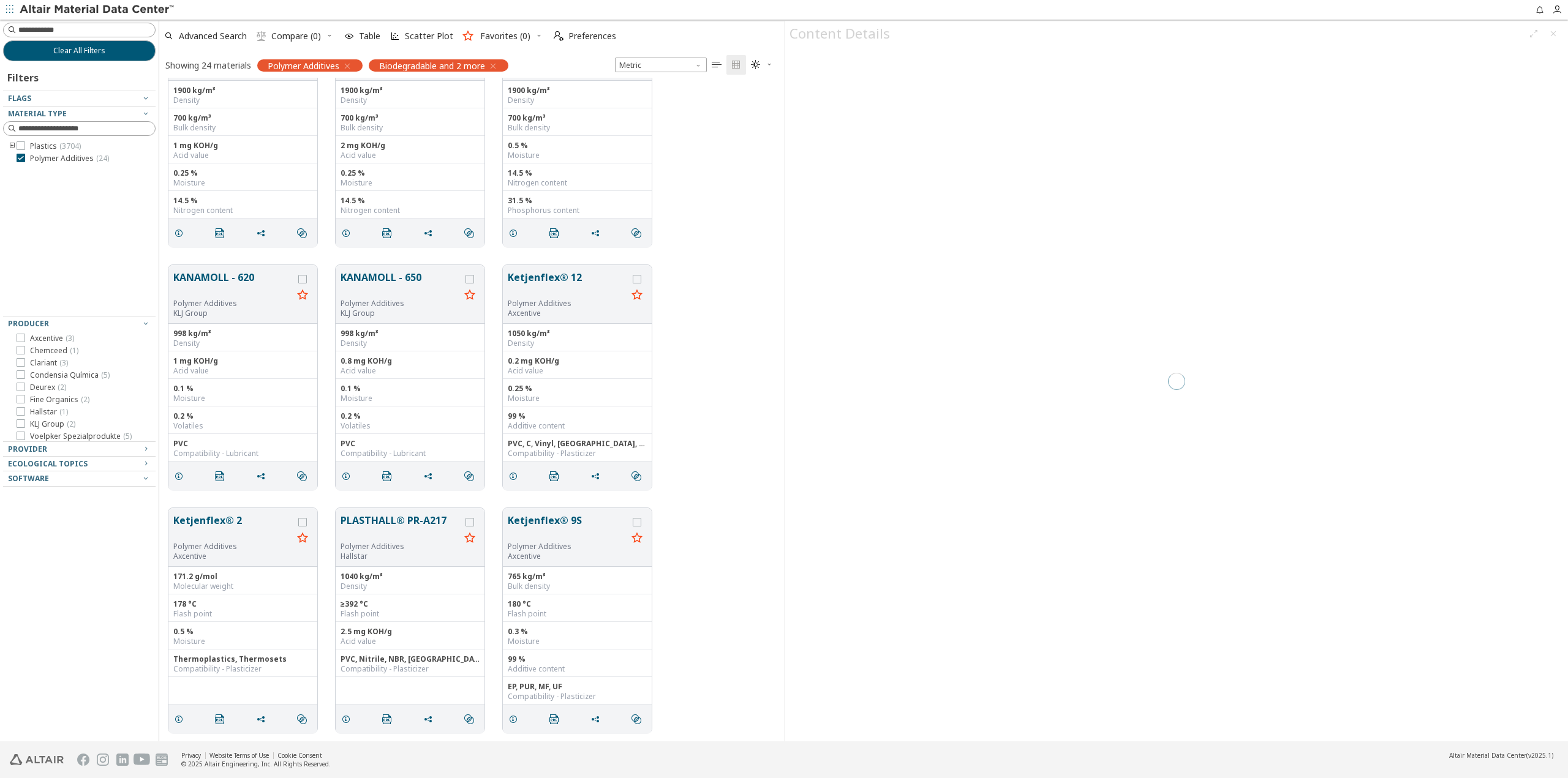
scroll to position [1041, 0]
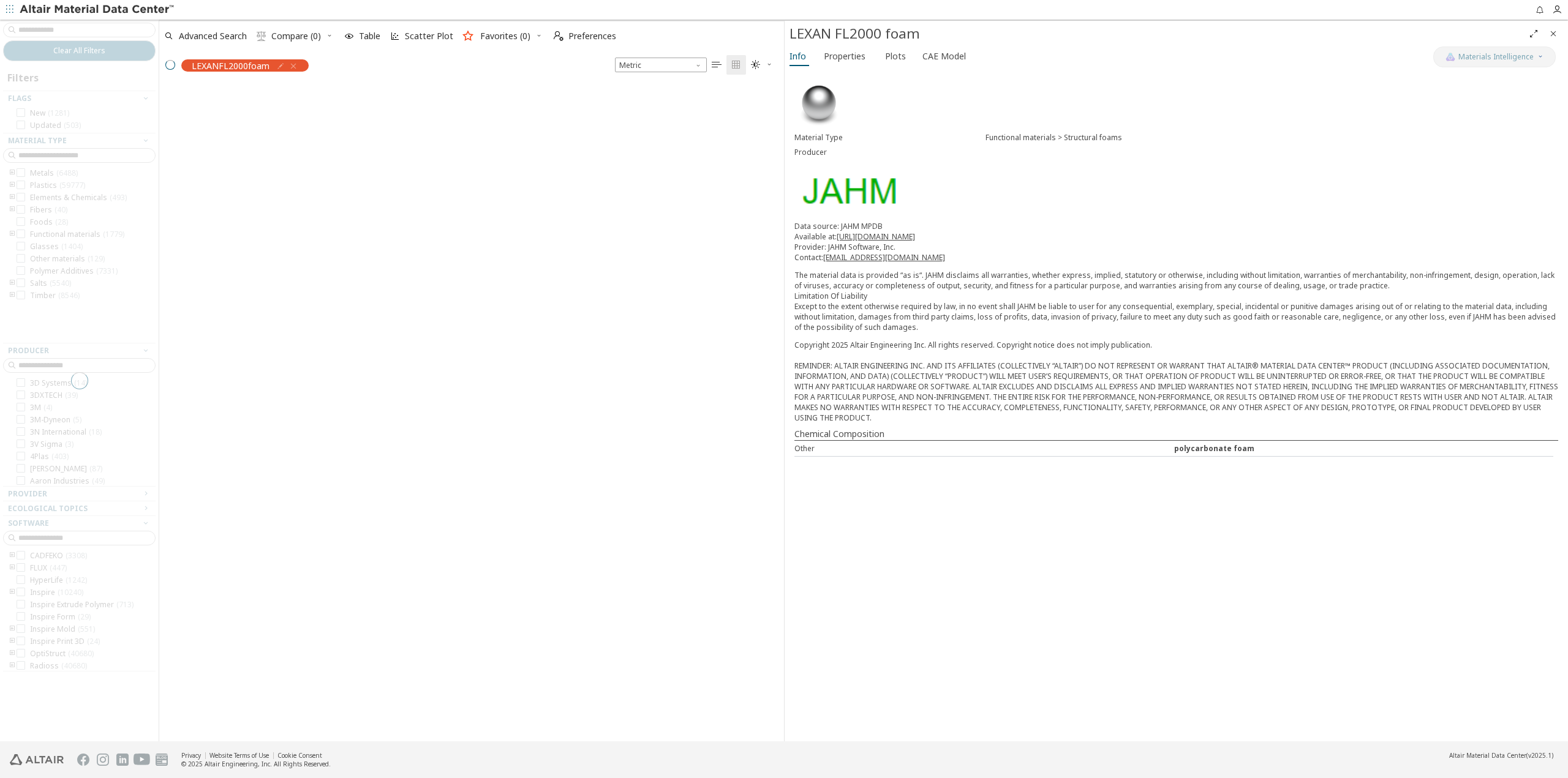
scroll to position [655, 615]
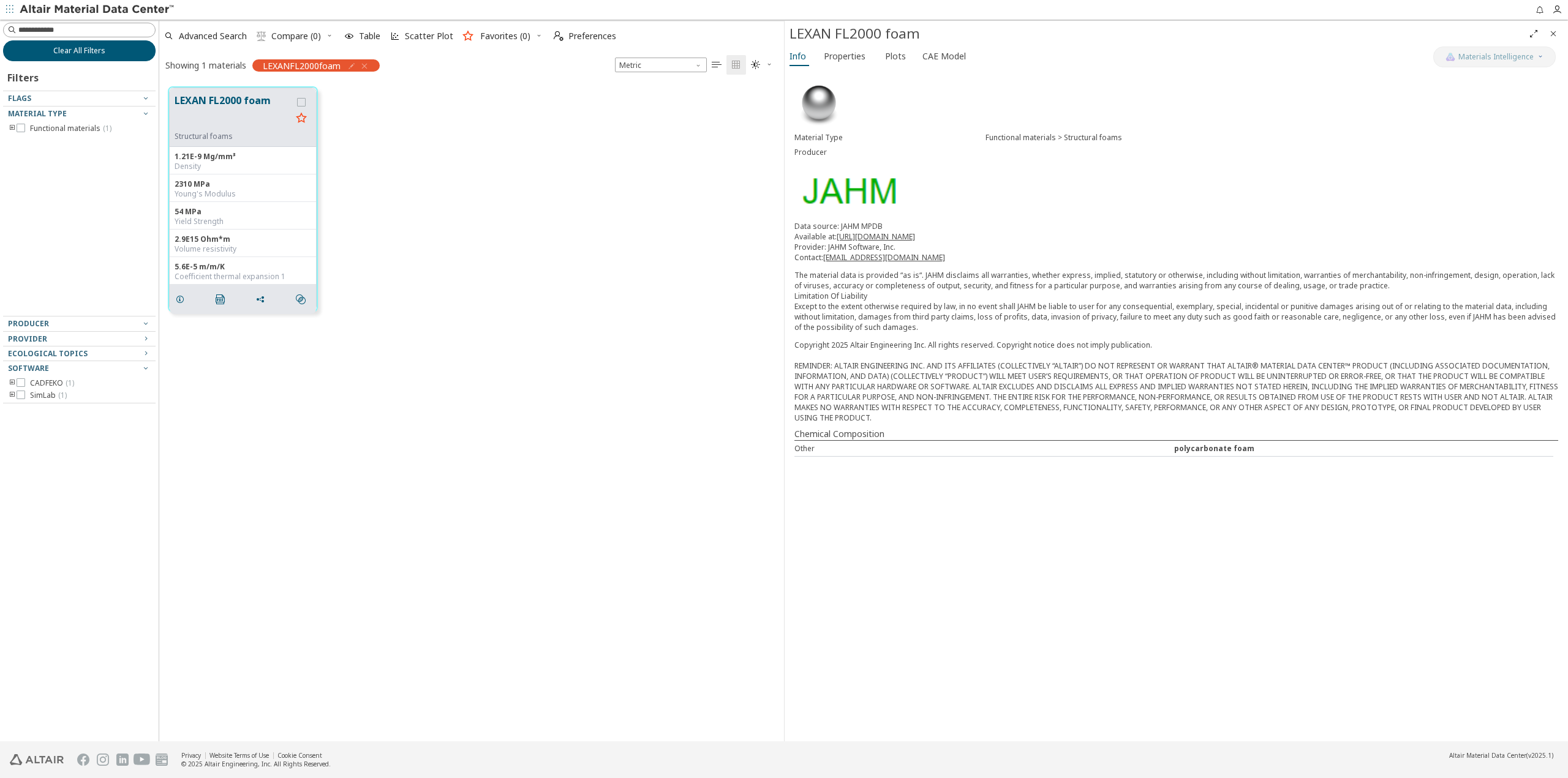
click at [73, 51] on span "Clear All Filters" at bounding box center [79, 51] width 52 height 10
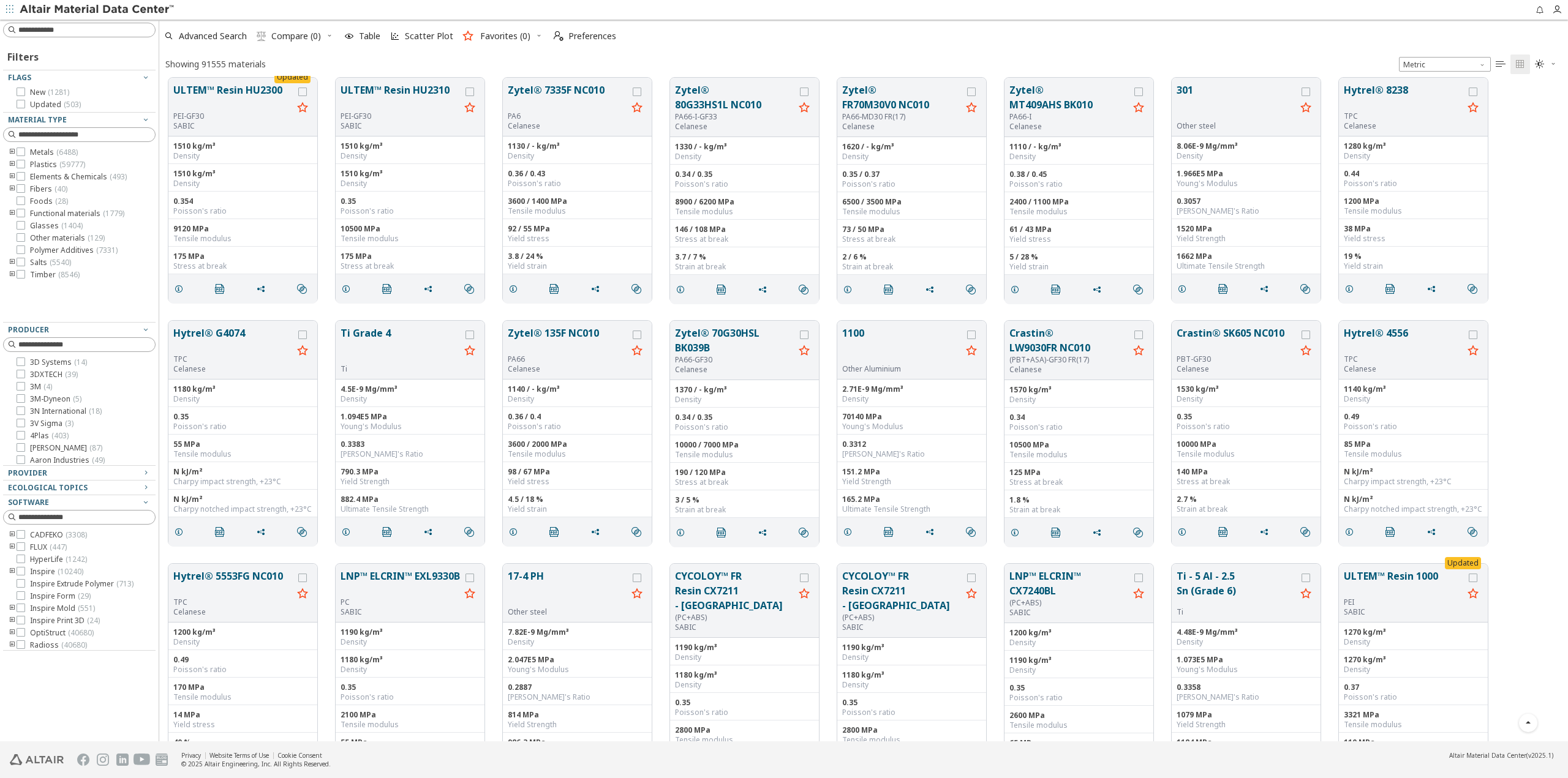
scroll to position [1960, 0]
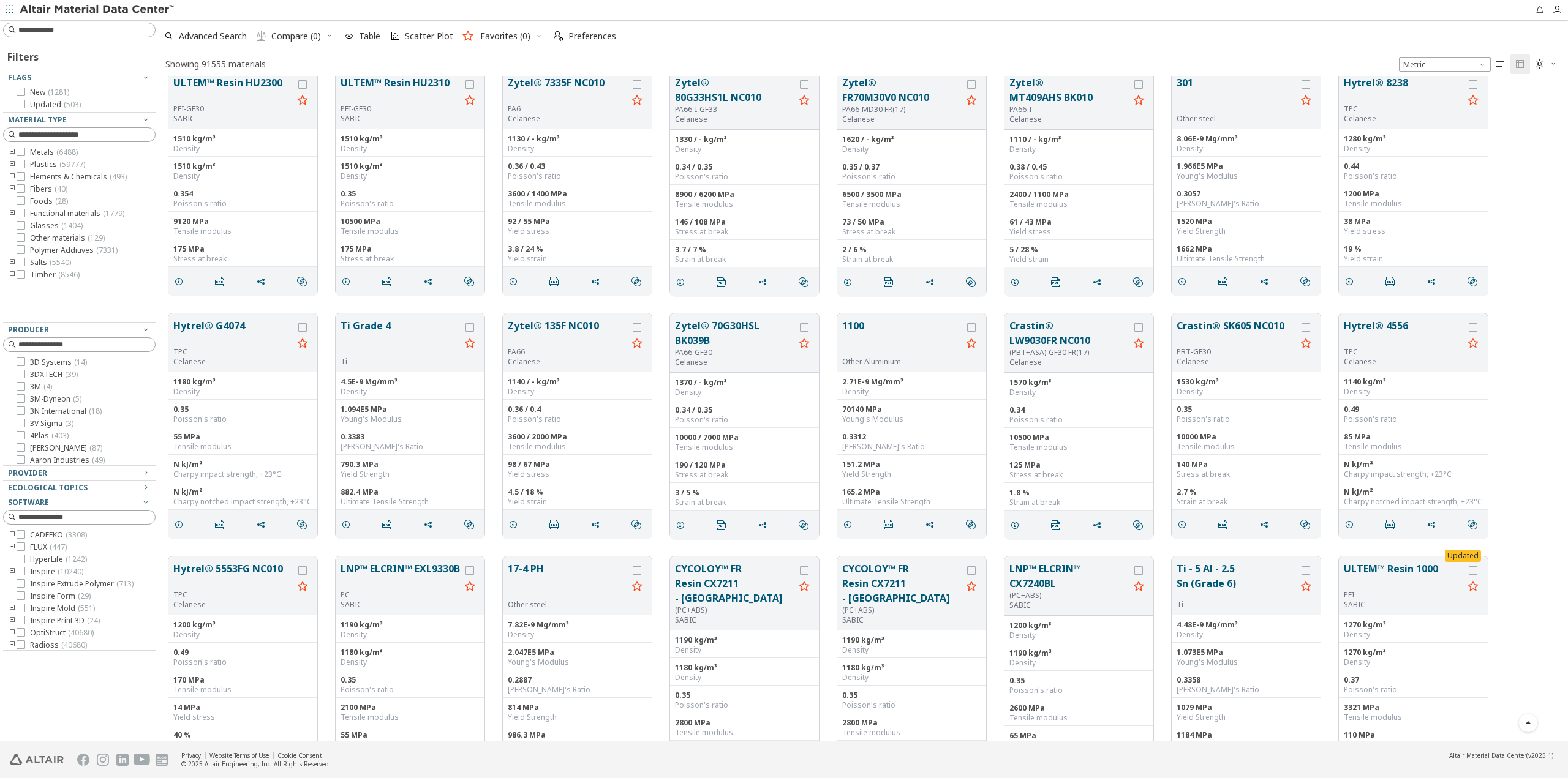
click at [10, 187] on icon "toogle group" at bounding box center [12, 189] width 9 height 10
click at [28, 274] on icon "toogle group" at bounding box center [31, 275] width 9 height 10
click at [78, 229] on span "Aramid ( 4 )" at bounding box center [85, 229] width 37 height 10
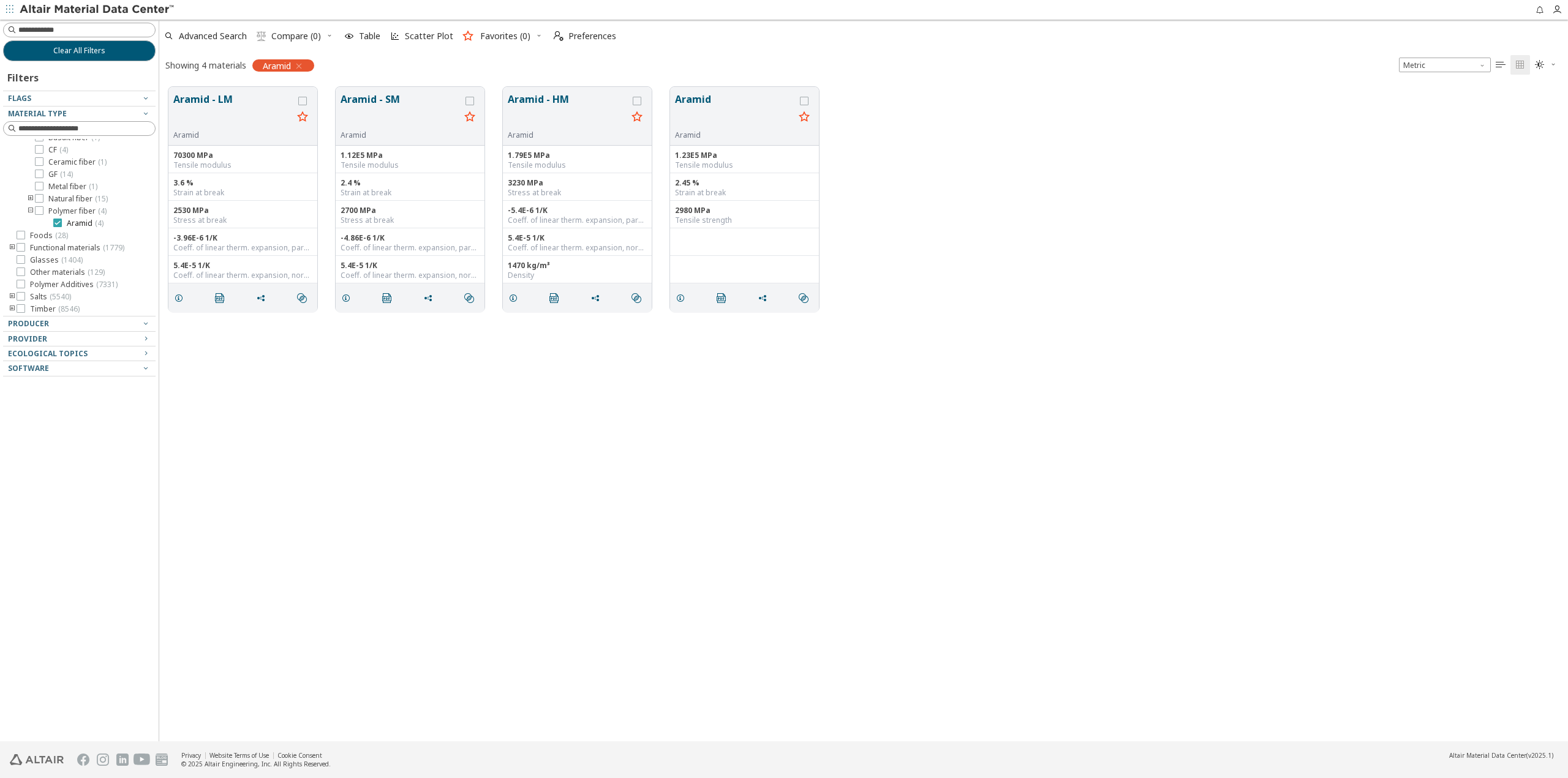
click at [56, 219] on icon at bounding box center [58, 223] width 9 height 9
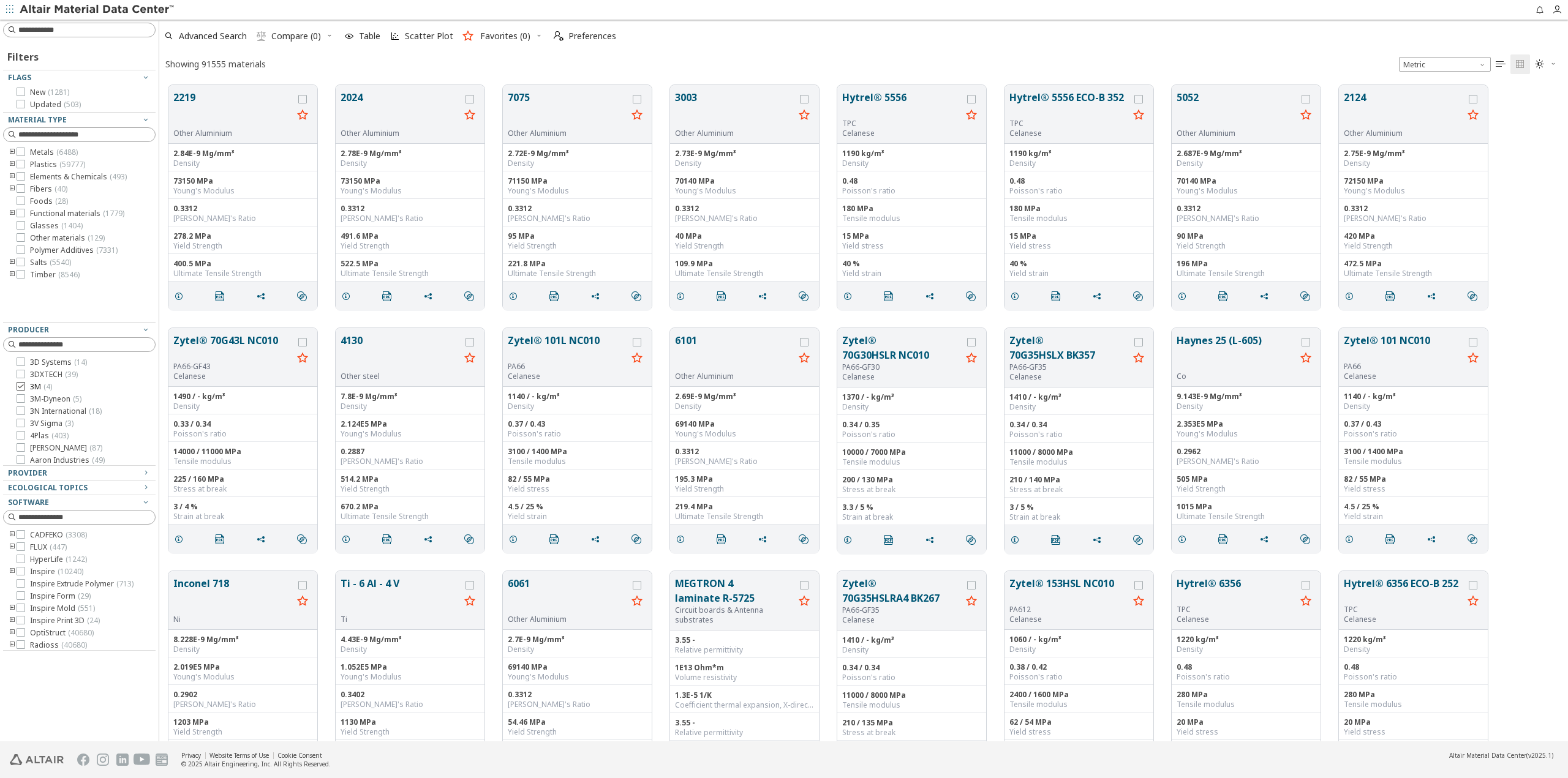
click at [20, 388] on icon at bounding box center [21, 387] width 9 height 9
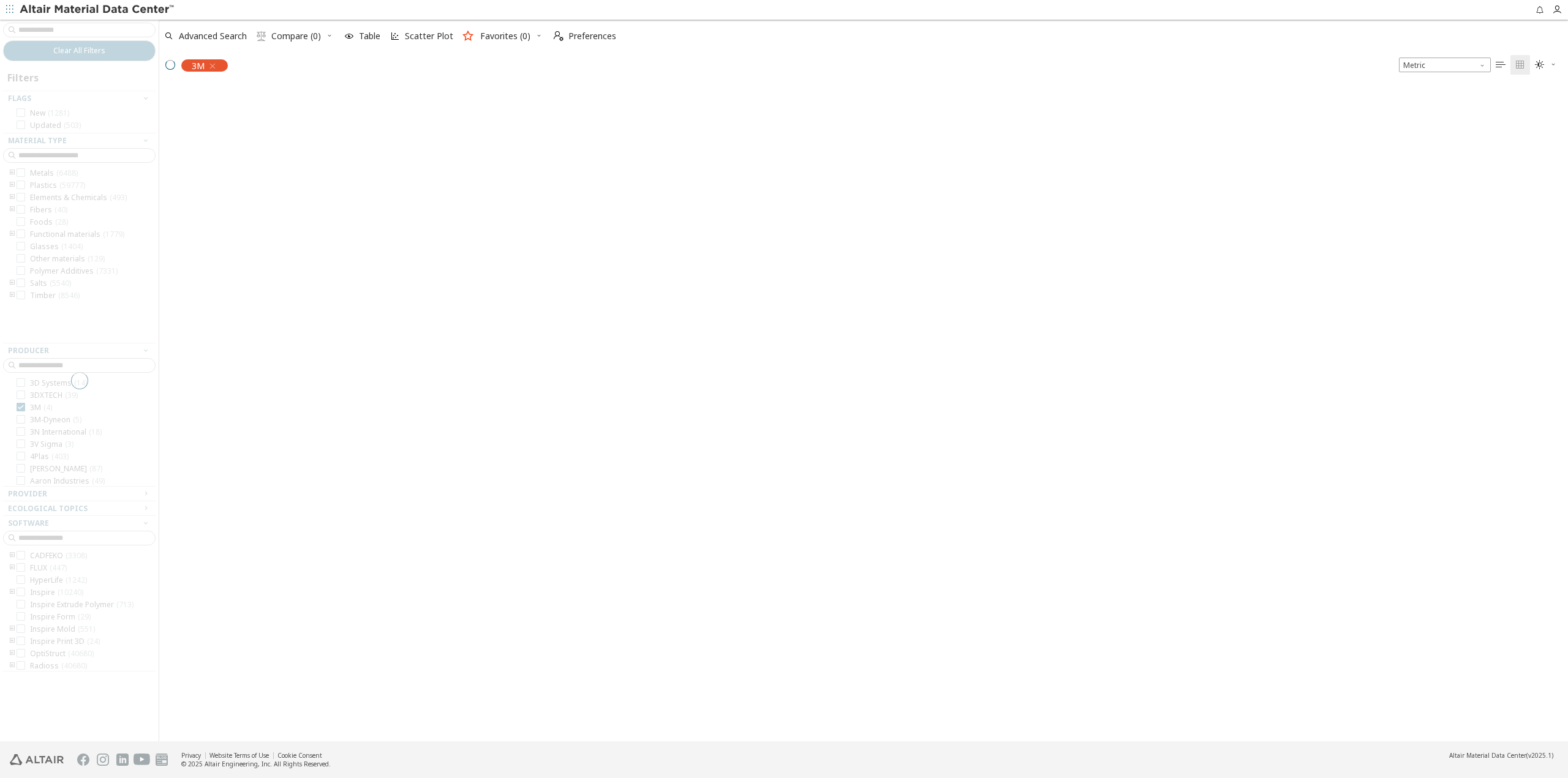
scroll to position [655, 1398]
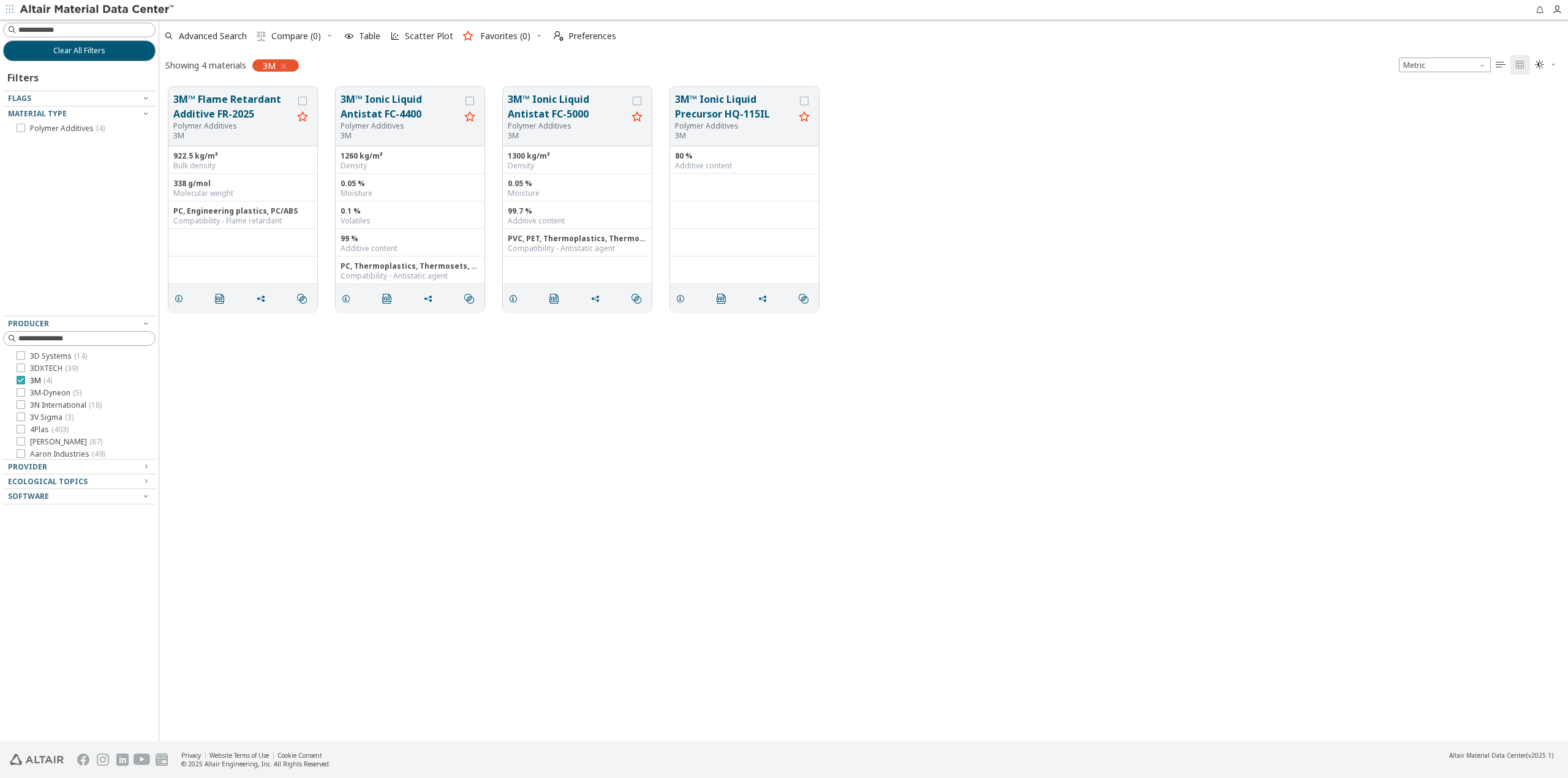
click at [23, 382] on icon at bounding box center [21, 380] width 9 height 9
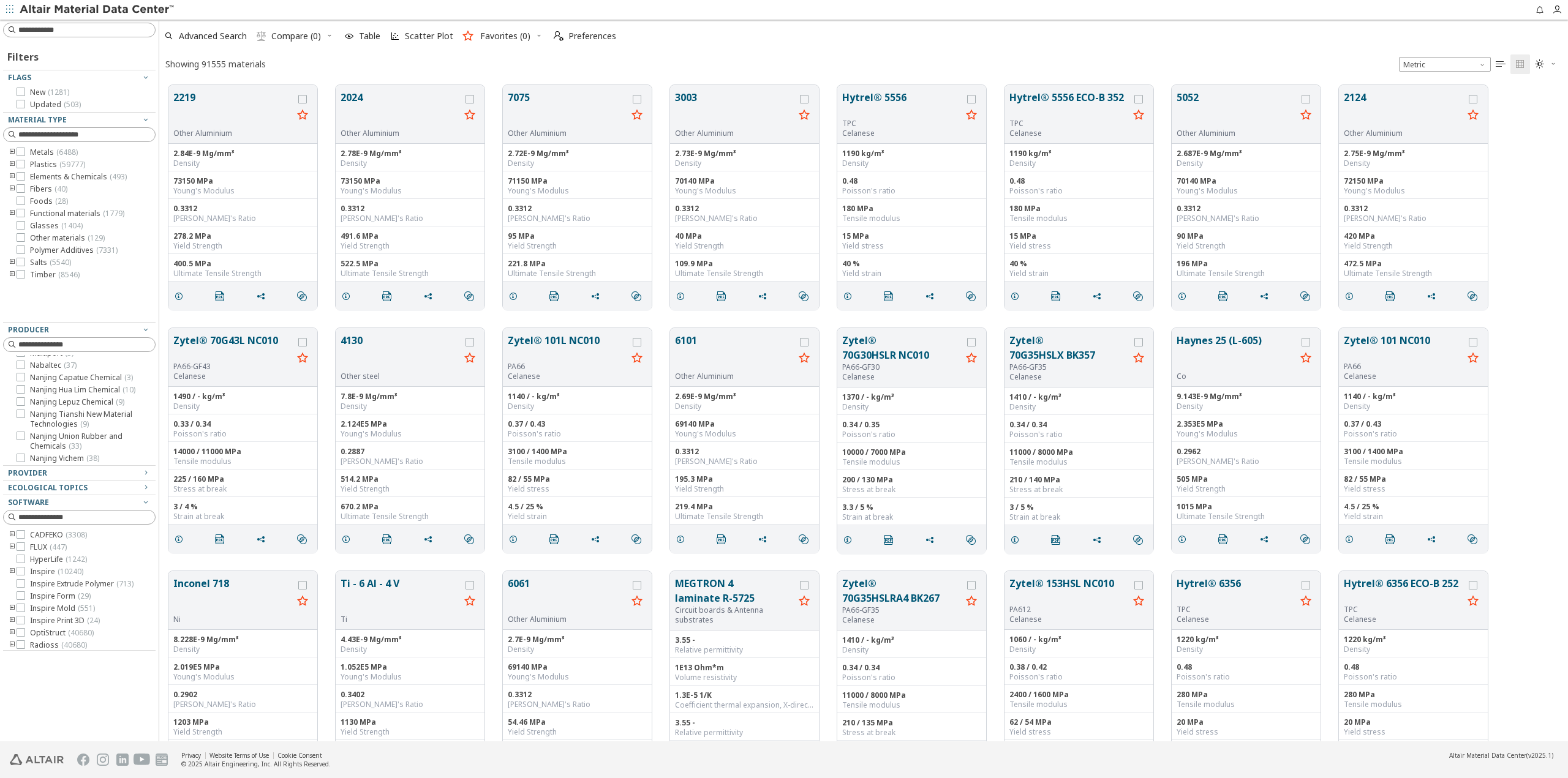
scroll to position [5416, 0]
click at [81, 338] on input at bounding box center [87, 344] width 137 height 12
drag, startPoint x: 93, startPoint y: 345, endPoint x: 0, endPoint y: 342, distance: 93.0
click at [0, 342] on div "Filters Flags New ( 1281 ) Updated ( 503 ) Material Type Metals ( 6488 ) Plasti…" at bounding box center [79, 381] width 159 height 722
click at [10, 279] on icon "toogle group" at bounding box center [12, 275] width 9 height 10
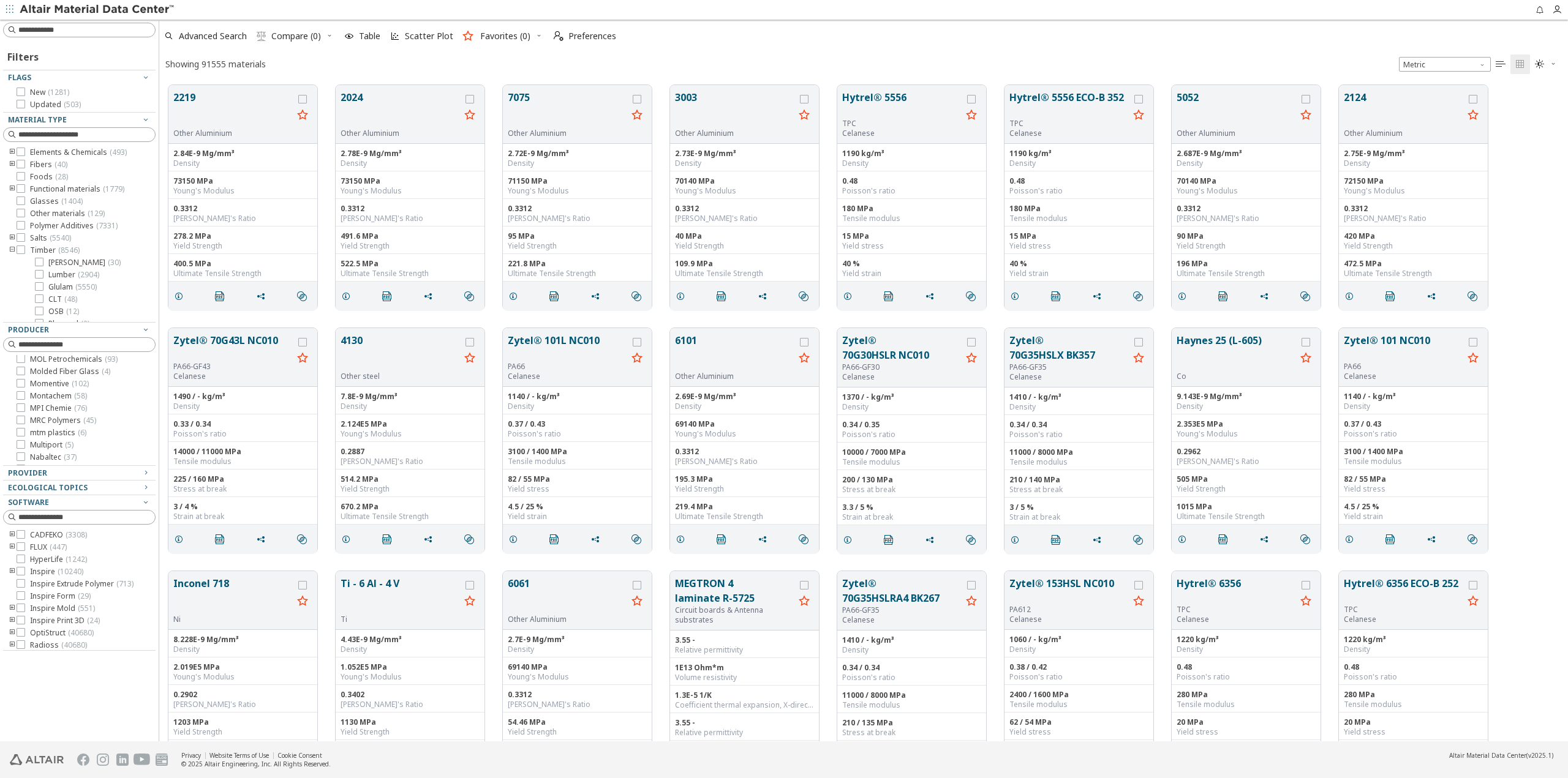
scroll to position [33, 0]
click at [11, 239] on icon "toogle group" at bounding box center [12, 241] width 9 height 10
click at [12, 261] on icon "toogle group" at bounding box center [12, 262] width 9 height 10
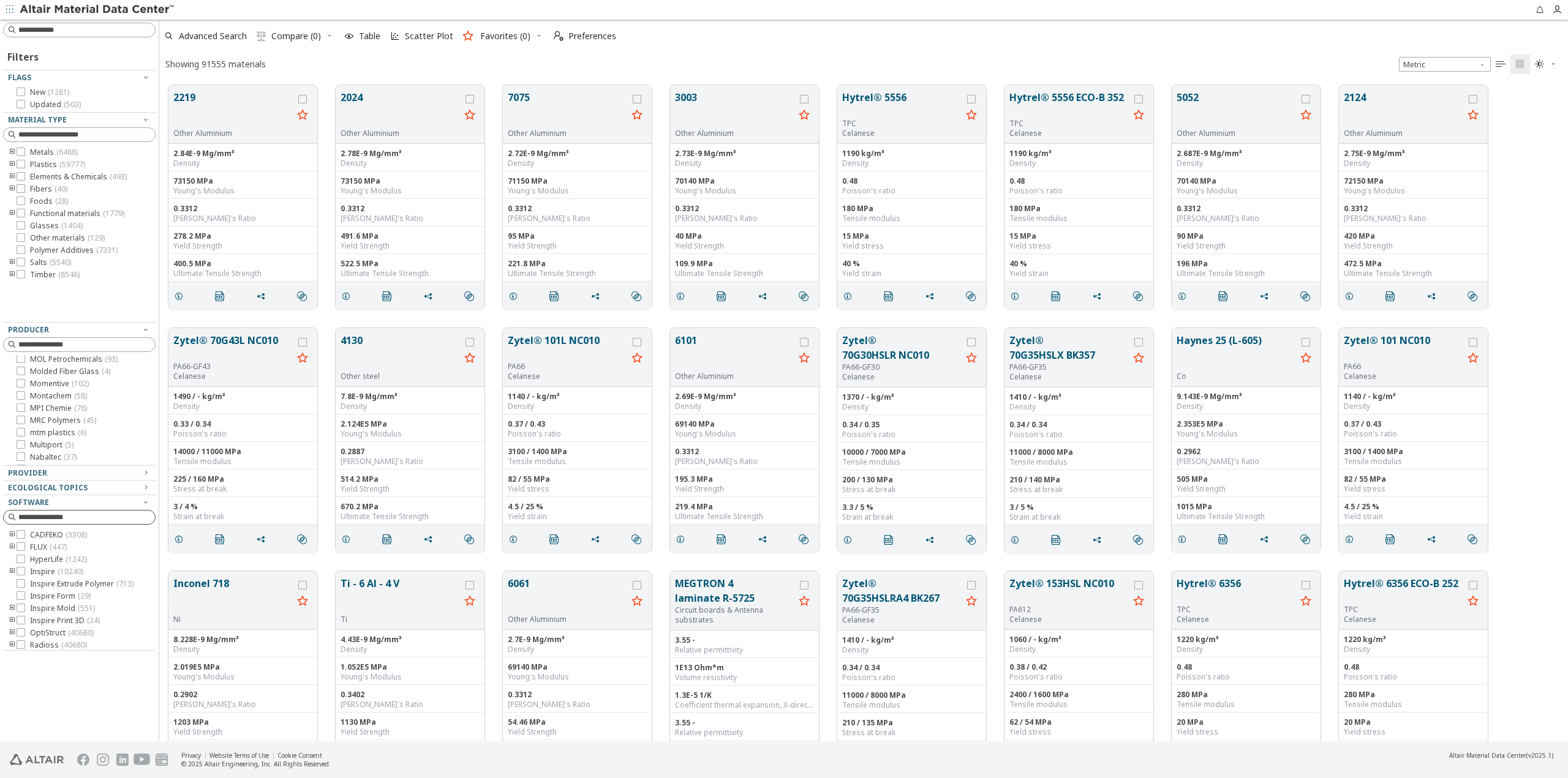
click at [38, 515] on input at bounding box center [87, 517] width 137 height 12
type input "****"
click at [147, 517] on icon "Clear text" at bounding box center [146, 517] width 7 height 7
